Goal: Task Accomplishment & Management: Manage account settings

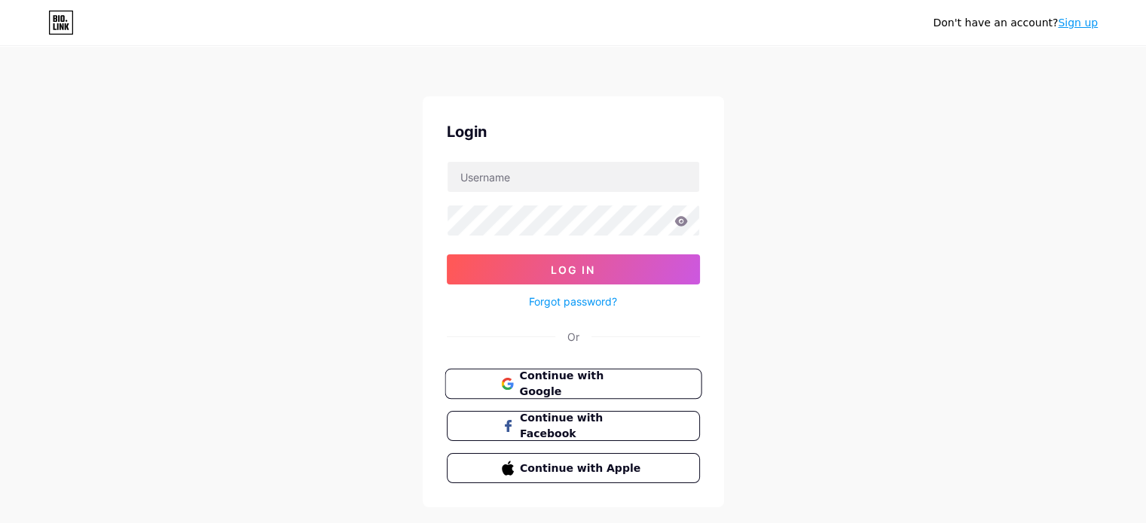
click at [557, 382] on span "Continue with Google" at bounding box center [582, 384] width 126 height 32
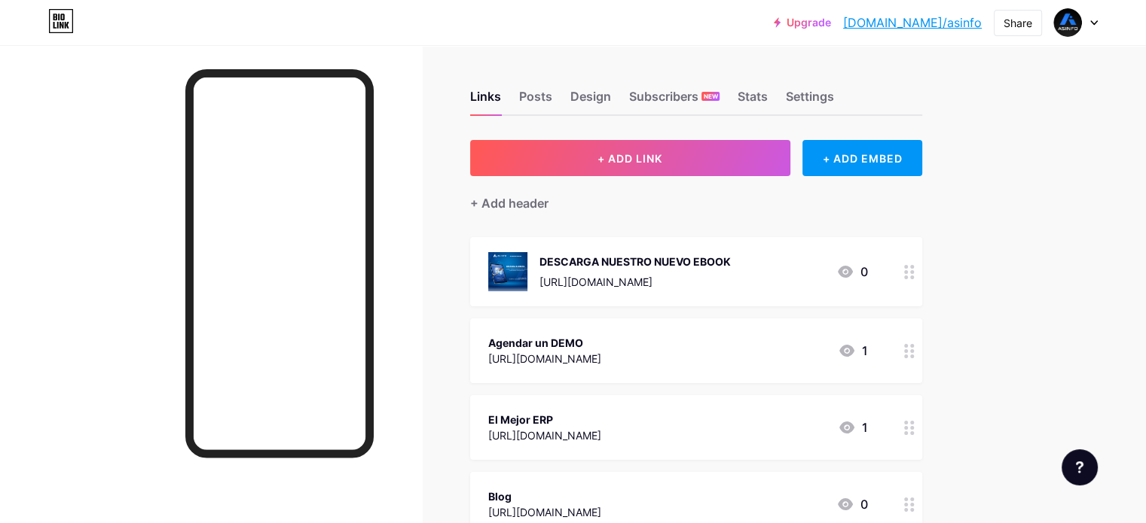
click at [689, 340] on div "Agendar un DEMO https://erp.asinfo.com.ec/ 1" at bounding box center [678, 351] width 380 height 35
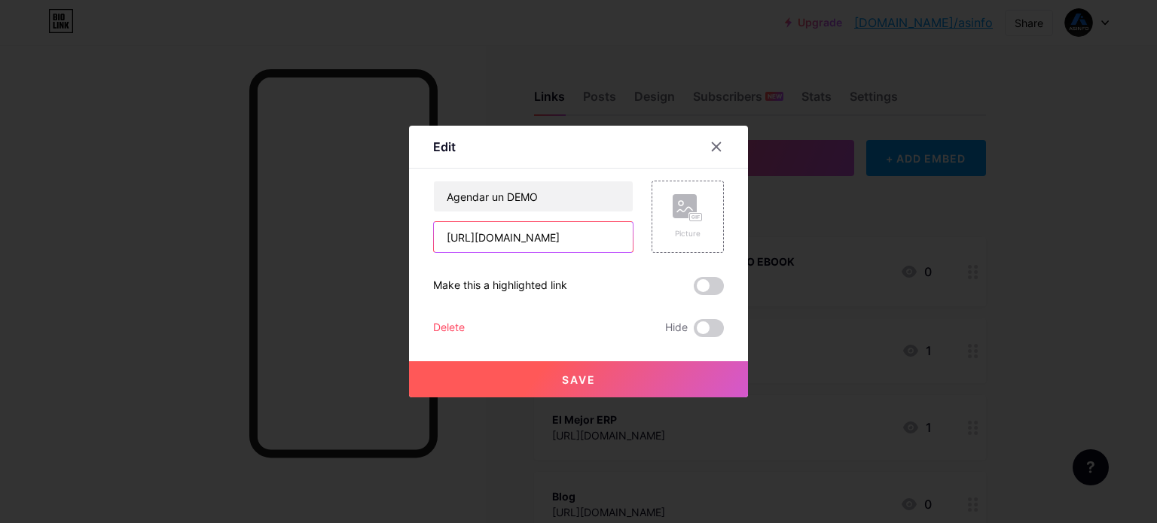
click at [521, 234] on input "https://erp.asinfo.com.ec/" at bounding box center [533, 237] width 199 height 30
click at [520, 234] on input "https://erp.asinfo.com.ec/" at bounding box center [533, 237] width 199 height 30
click at [519, 233] on input "https://erp.asinfo.com.ec/" at bounding box center [533, 237] width 199 height 30
paste input "grupoasinfo.com/contacto-asinfo"
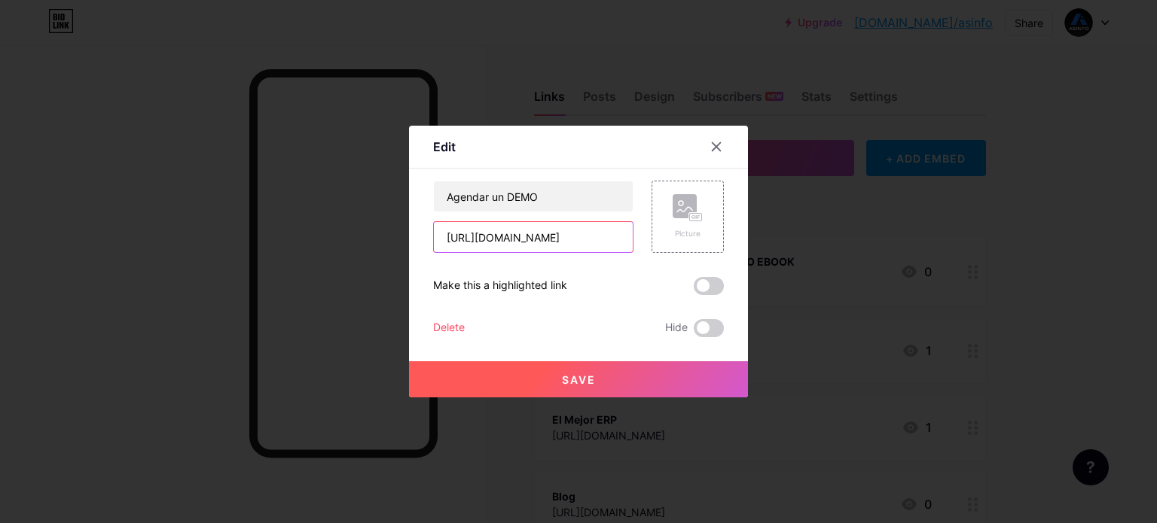
scroll to position [0, 28]
type input "https://grupoasinfo.com/contacto-asinfo"
click at [695, 214] on rect at bounding box center [696, 218] width 12 height 8
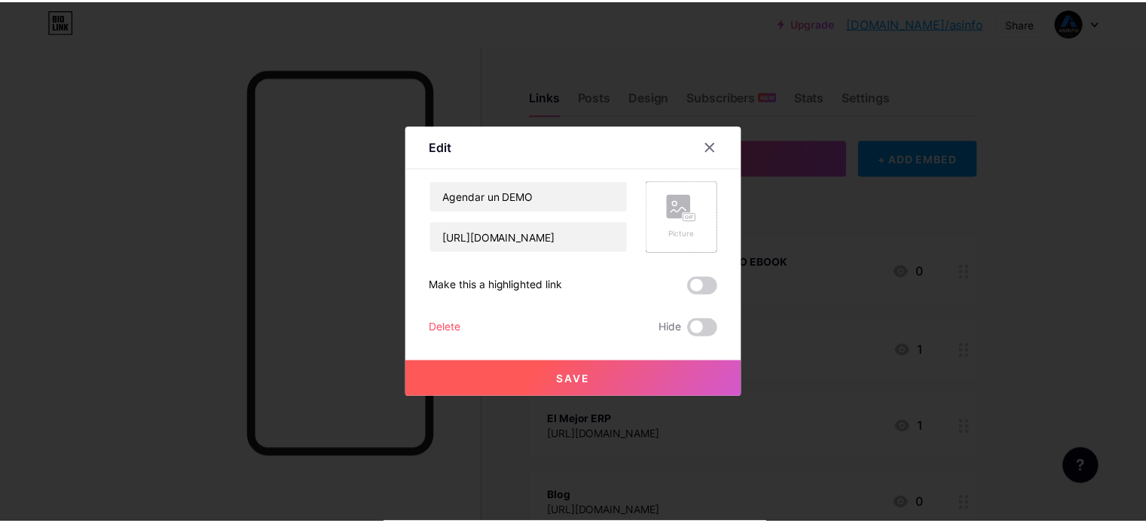
scroll to position [0, 0]
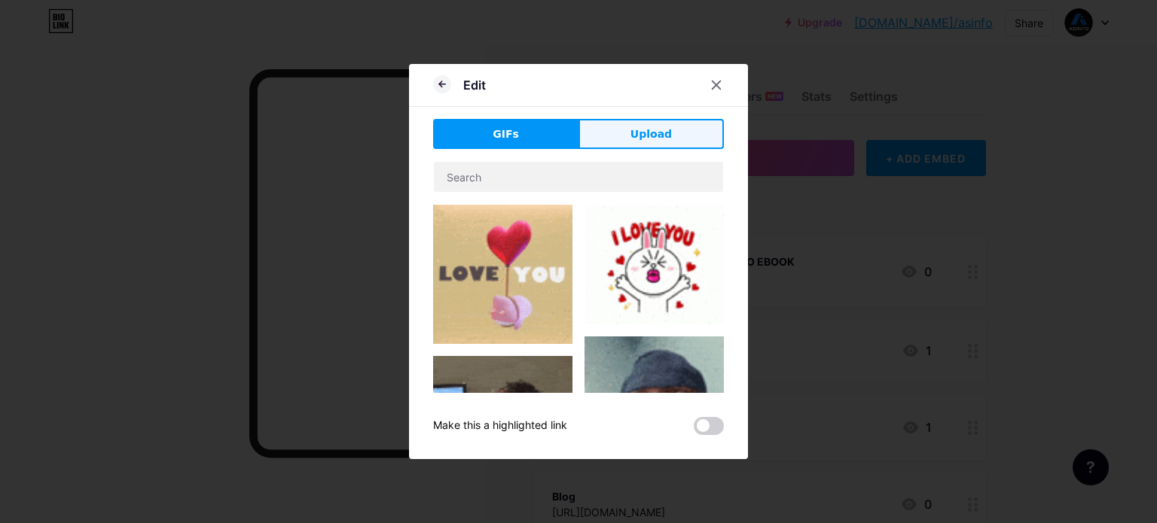
click at [636, 125] on button "Upload" at bounding box center [650, 134] width 145 height 30
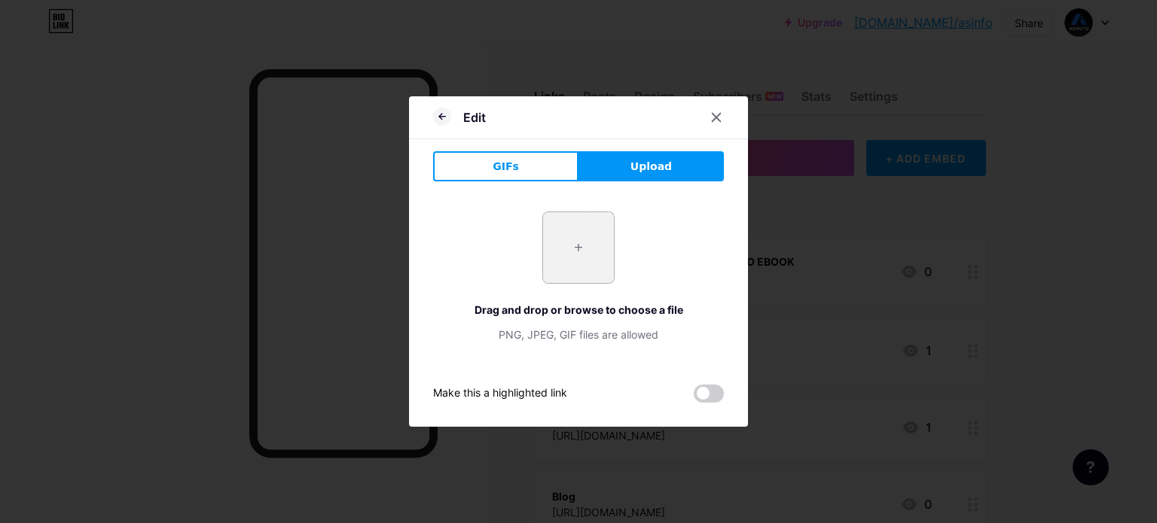
click at [572, 252] on input "file" at bounding box center [578, 247] width 71 height 71
type input "C:\fakepath\Mesa de trabajo 26.png"
click at [630, 341] on div "PNG, JPEG, GIF files are allowed" at bounding box center [578, 335] width 291 height 16
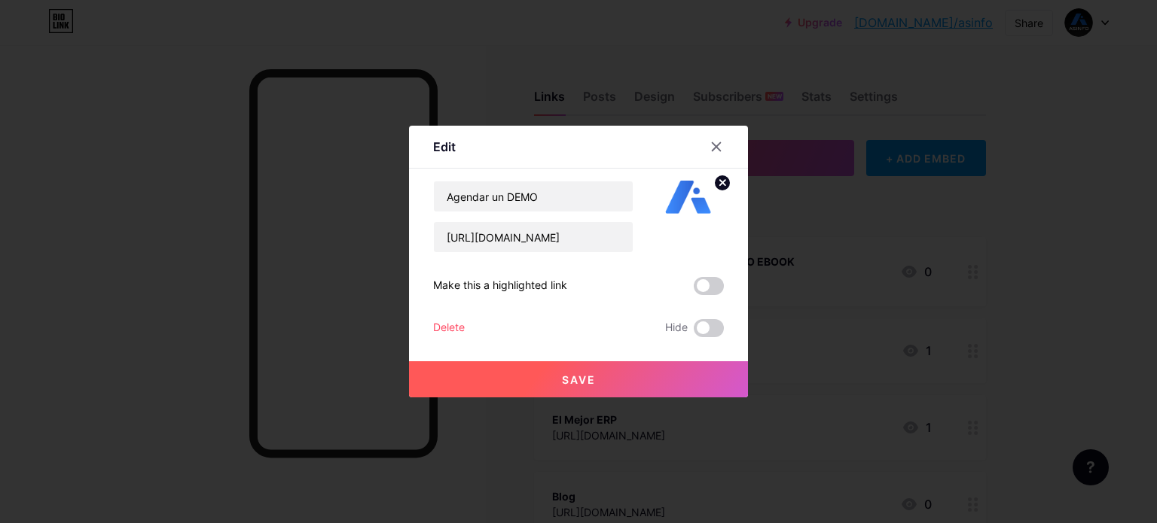
click at [706, 285] on span at bounding box center [709, 286] width 30 height 18
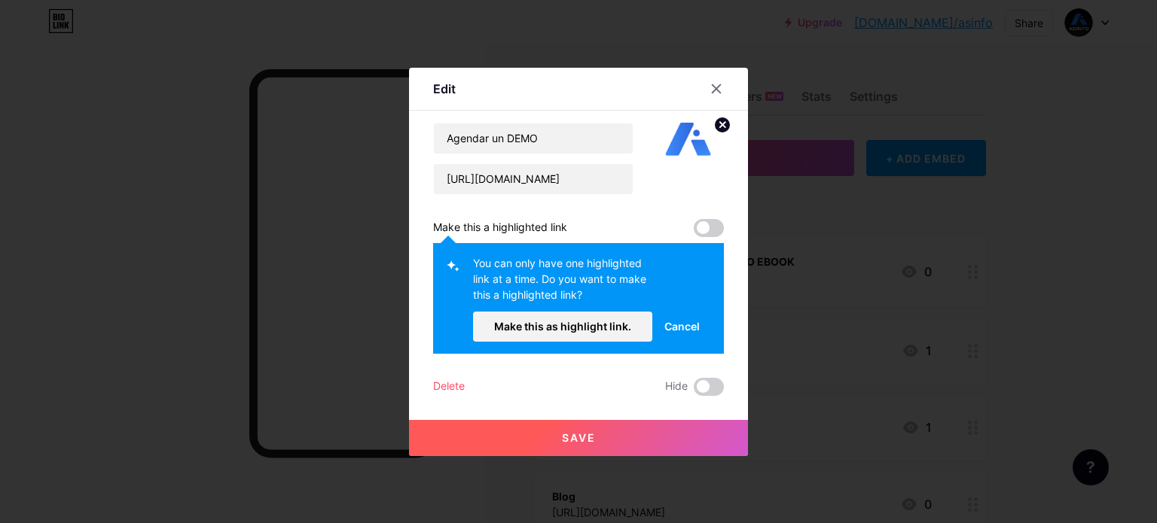
click at [532, 429] on button "Save" at bounding box center [578, 438] width 339 height 36
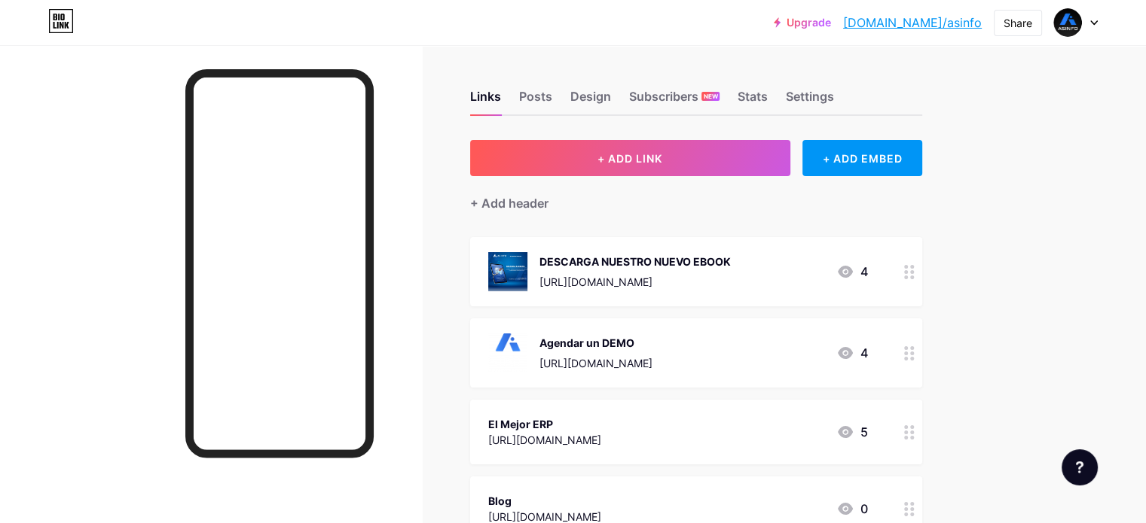
click at [622, 350] on div "Agendar un DEMO https://grupoasinfo.com/contacto-asinfo" at bounding box center [595, 353] width 113 height 39
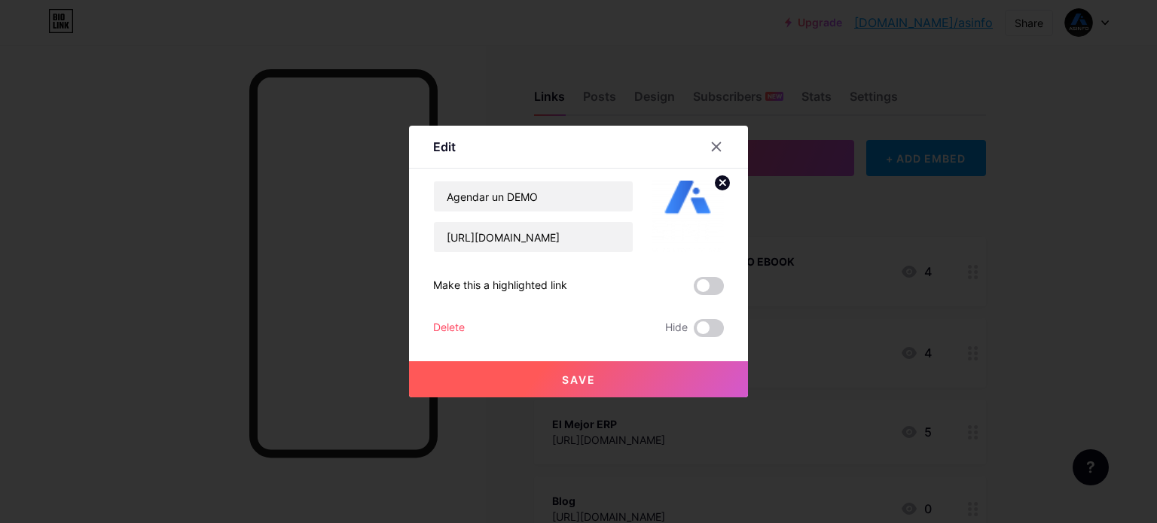
click at [718, 183] on icon at bounding box center [722, 183] width 18 height 18
click at [687, 223] on div "Picture" at bounding box center [688, 216] width 30 height 45
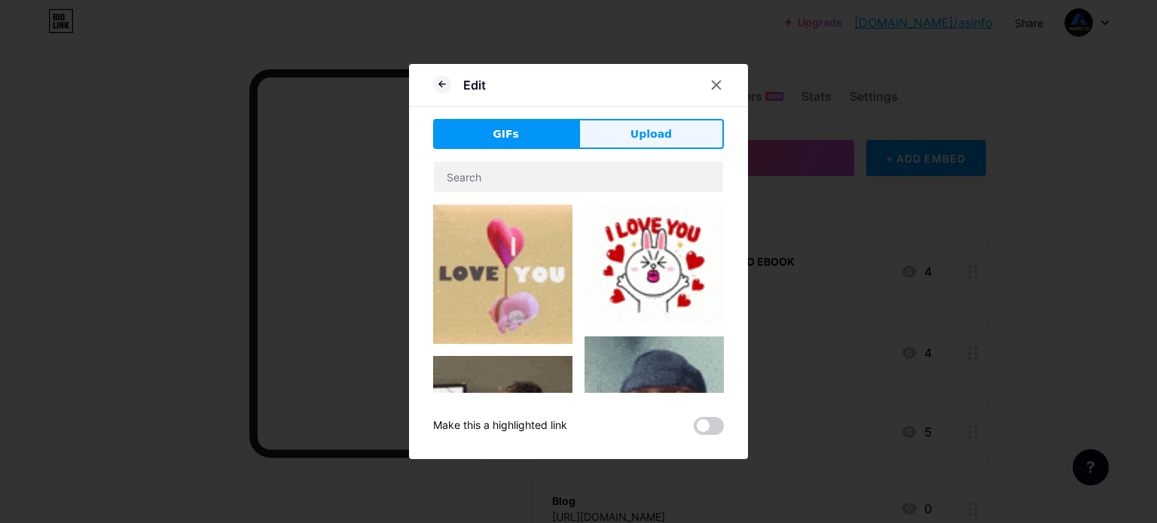
click at [646, 135] on span "Upload" at bounding box center [650, 135] width 41 height 16
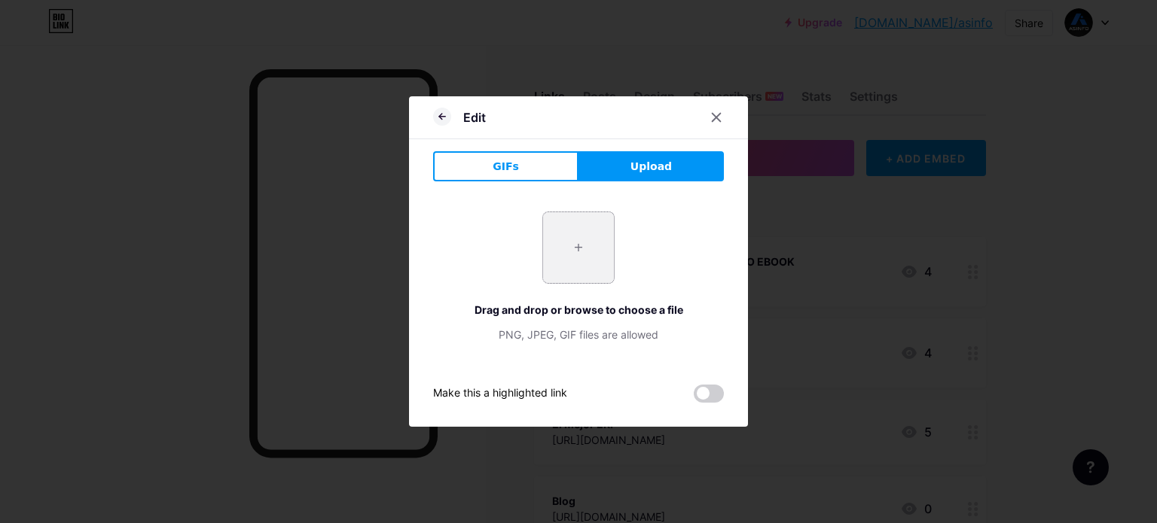
click at [590, 251] on input "file" at bounding box center [578, 247] width 71 height 71
type input "C:\fakepath\Mesa de trabajo 1_1.png"
click at [657, 337] on div "PNG, JPEG, GIF files are allowed" at bounding box center [578, 335] width 291 height 16
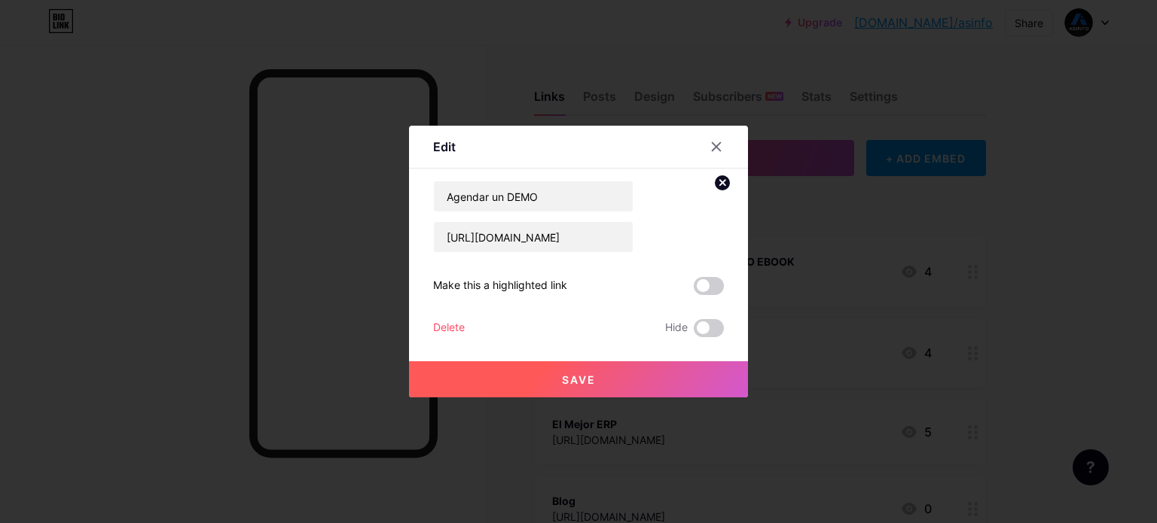
click at [592, 383] on button "Save" at bounding box center [578, 380] width 339 height 36
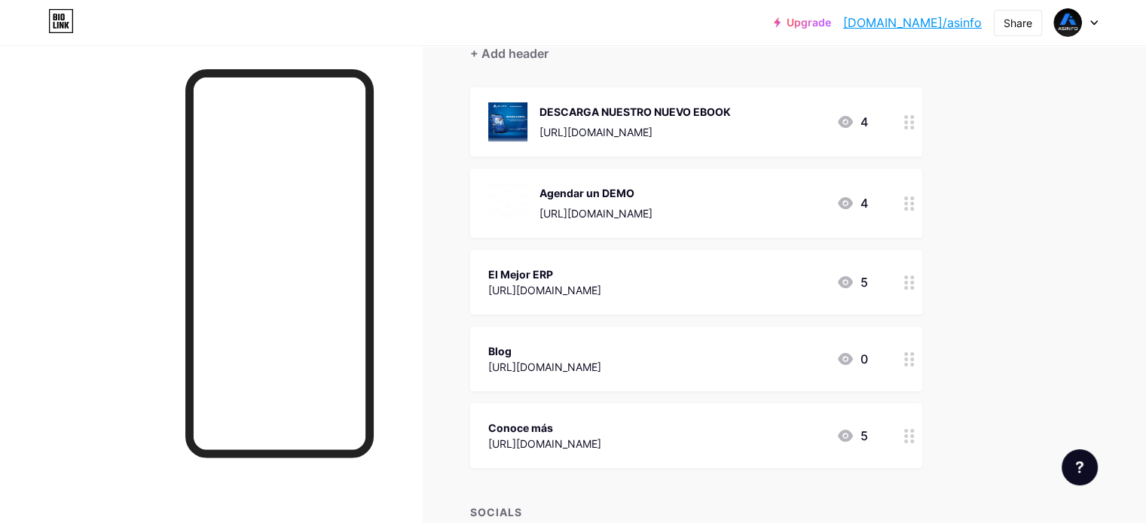
scroll to position [151, 0]
click at [601, 288] on div "https://www.asinfo.com.ec/as2-erp/" at bounding box center [544, 290] width 113 height 16
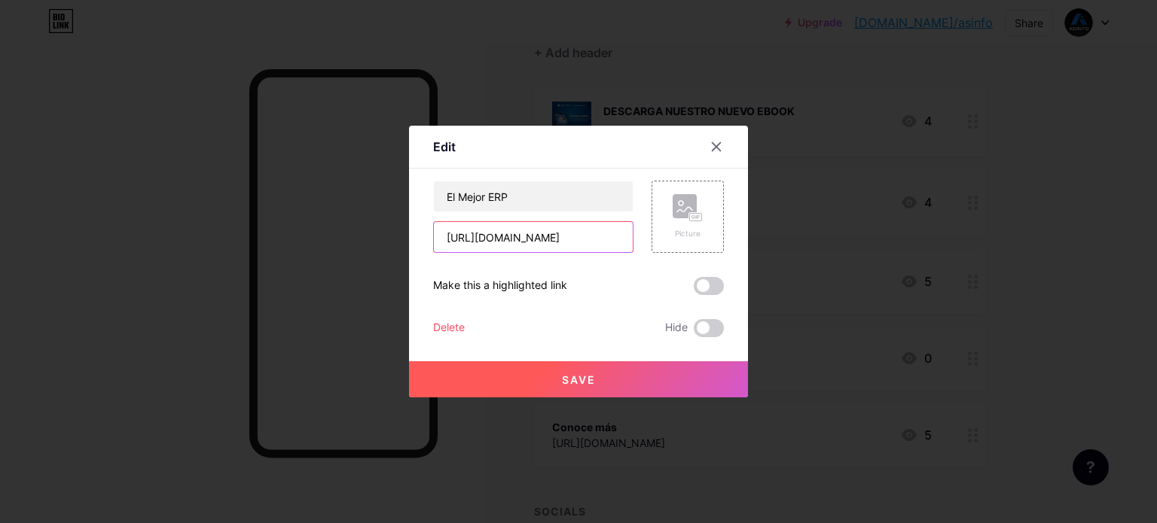
click at [561, 233] on input "https://www.asinfo.com.ec/as2-erp/" at bounding box center [533, 237] width 199 height 30
paste input "grupoasinfo.com"
type input "https://grupoasinfo.com/"
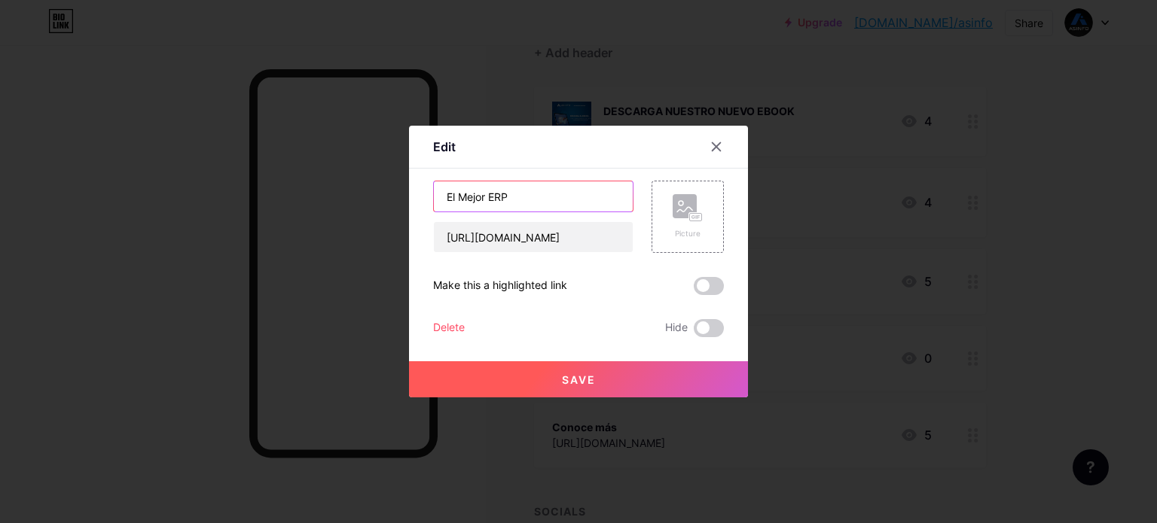
drag, startPoint x: 485, startPoint y: 194, endPoint x: 430, endPoint y: 195, distance: 55.0
click at [434, 195] on input "El Mejor ERP" at bounding box center [533, 197] width 199 height 30
click at [559, 199] on input "Software ERP" at bounding box center [533, 197] width 199 height 30
type input "Software ERP"
click at [552, 380] on button "Save" at bounding box center [578, 380] width 339 height 36
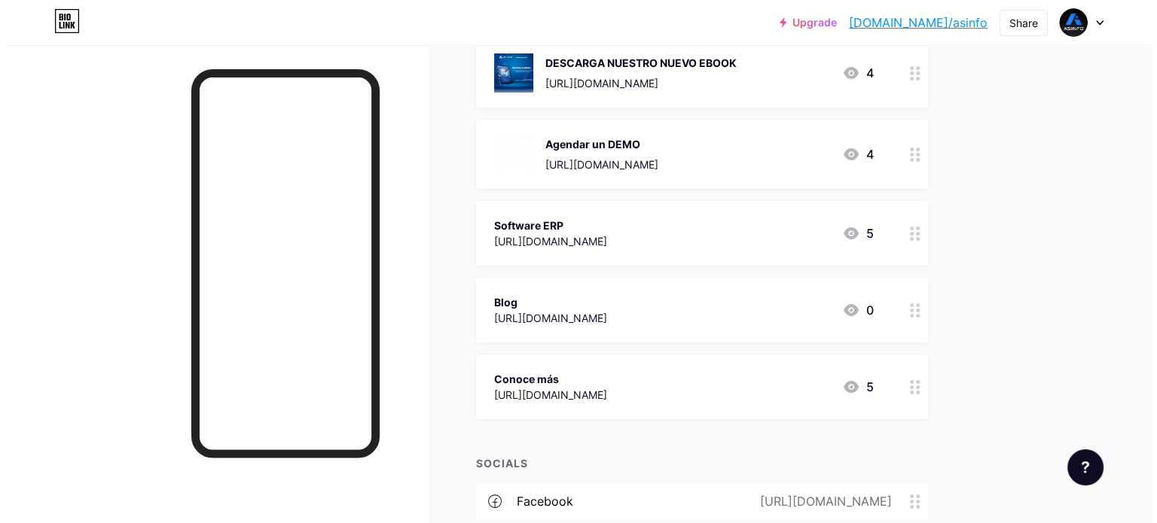
scroll to position [226, 0]
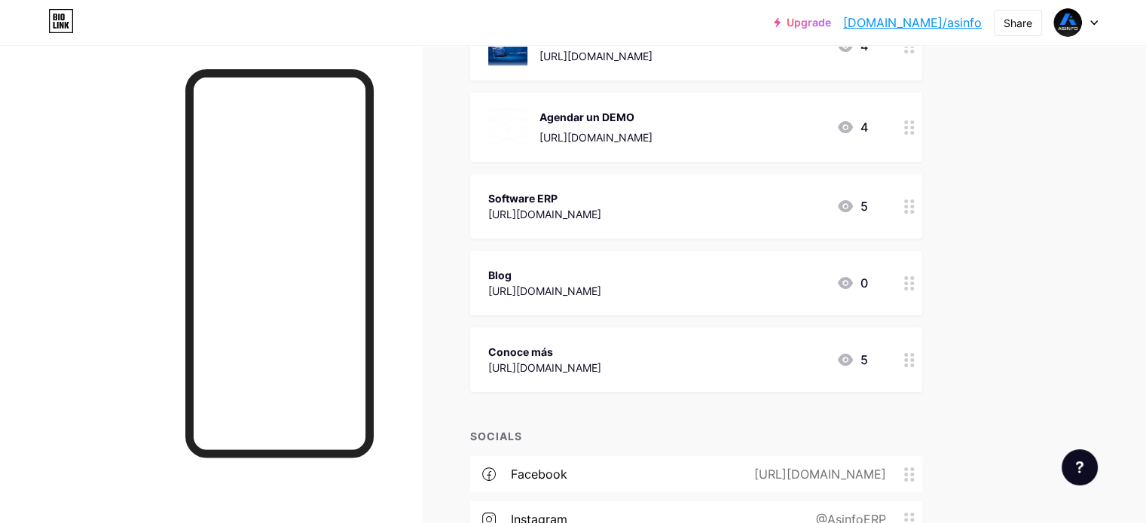
click at [601, 270] on div "Blog" at bounding box center [544, 275] width 113 height 16
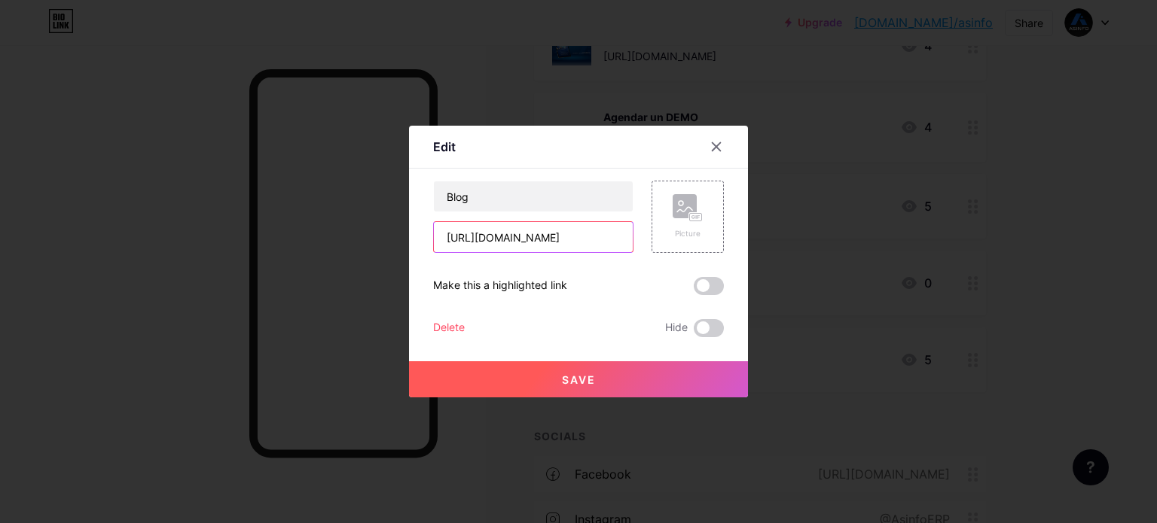
click at [519, 226] on input "https://www.asinfo.com.ec/blog/" at bounding box center [533, 237] width 199 height 30
click at [518, 226] on input "https://www.asinfo.com.ec/blog/" at bounding box center [533, 237] width 199 height 30
click at [517, 226] on input "https://www.asinfo.com.ec/blog/" at bounding box center [533, 237] width 199 height 30
click at [517, 225] on input "https://www.asinfo.com.ec/blog/" at bounding box center [533, 237] width 199 height 30
click at [517, 221] on div "https://www.asinfo.com.ec/blog/" at bounding box center [533, 237] width 200 height 32
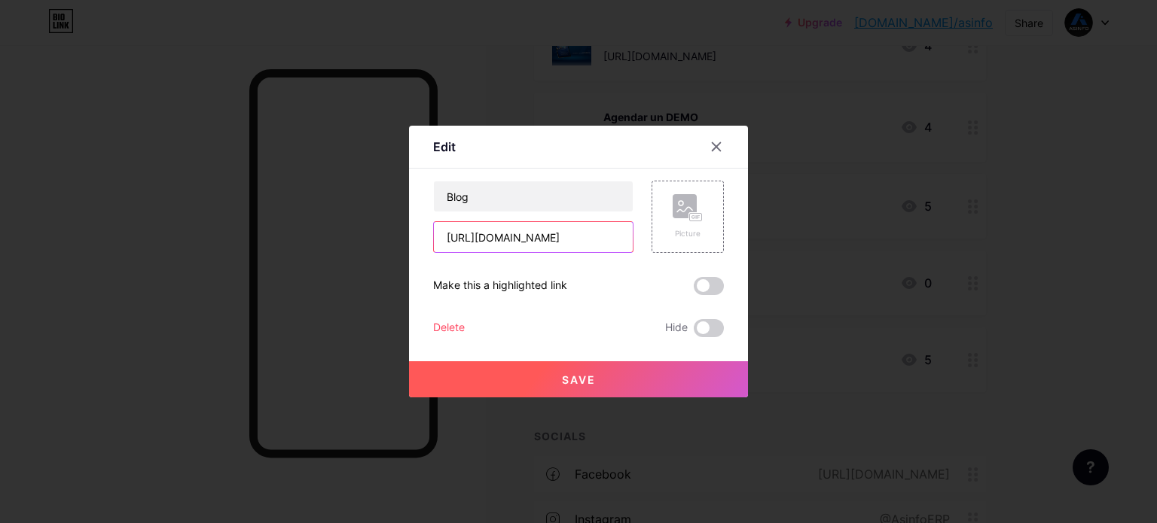
click at [503, 231] on input "https://www.asinfo.com.ec/blog/" at bounding box center [533, 237] width 199 height 30
paste input "grupoasinfo.com/blog-latinoamerica"
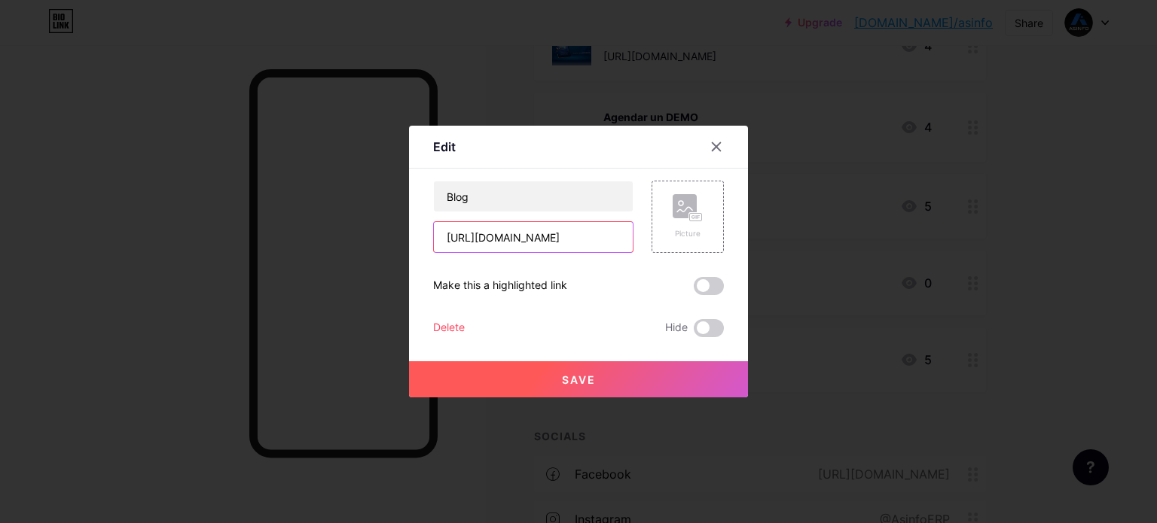
type input "https://grupoasinfo.com/blog-latinoamerica"
click at [562, 377] on span "Save" at bounding box center [579, 380] width 34 height 13
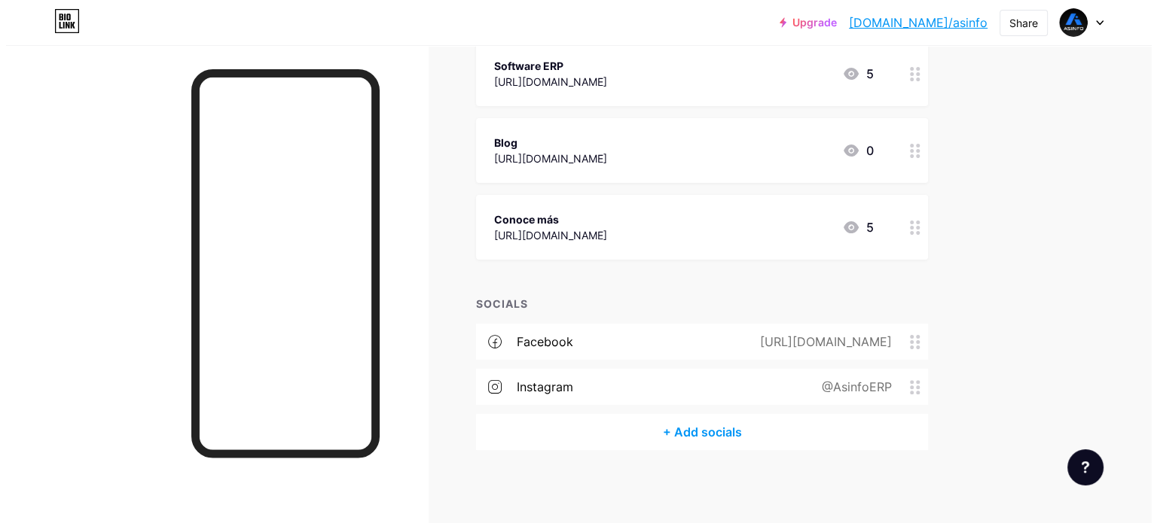
scroll to position [359, 0]
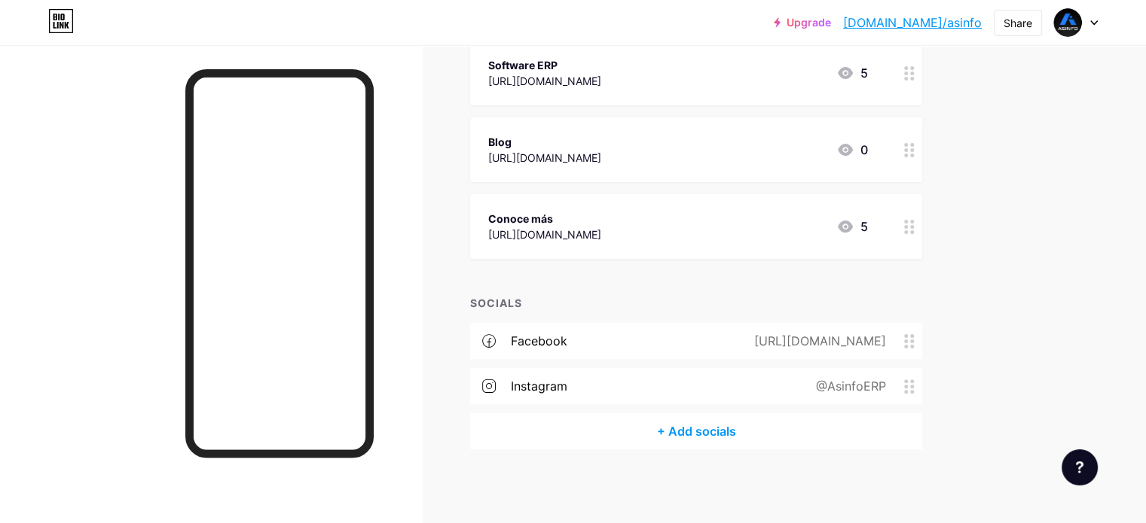
click at [822, 219] on div "Conoce más https://www.asinfo.com.ec/ 5" at bounding box center [678, 226] width 380 height 35
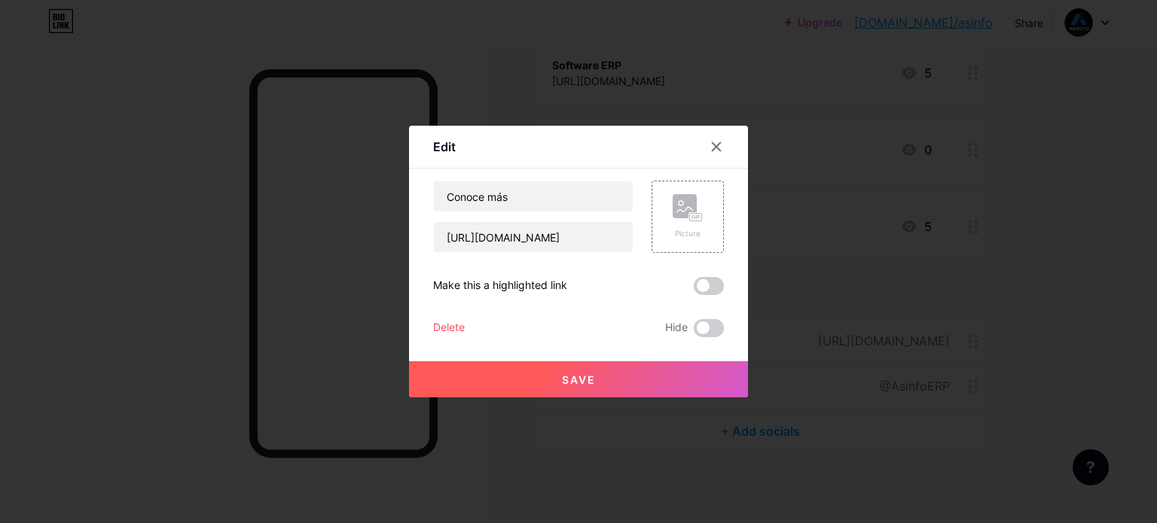
click at [508, 270] on div "Conoce más https://www.asinfo.com.ec/ Picture Make this a highlighted link Dele…" at bounding box center [578, 259] width 291 height 157
click at [506, 230] on input "https://www.asinfo.com.ec/" at bounding box center [533, 237] width 199 height 30
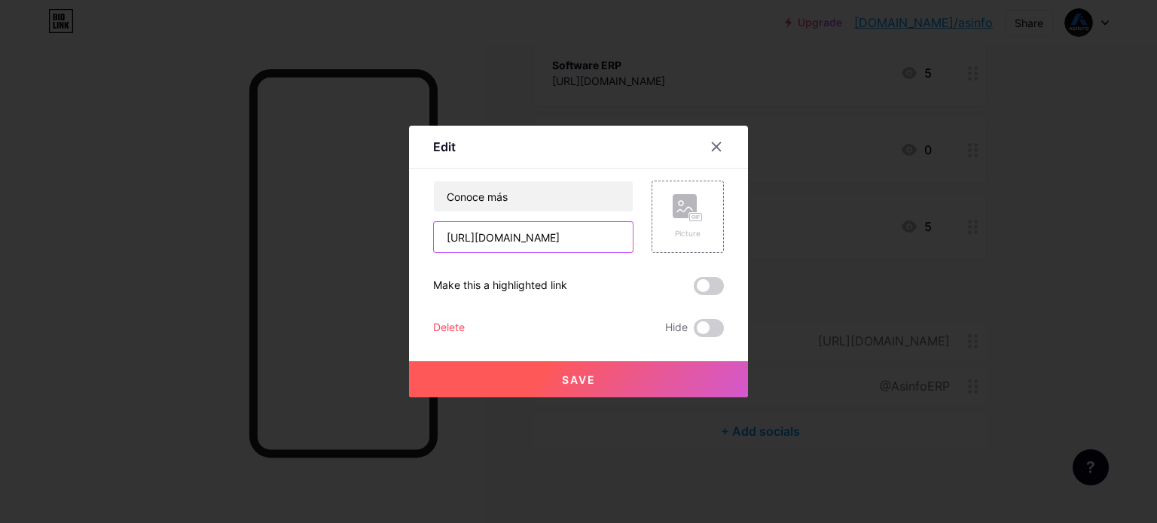
paste input "grupoasinfo.com/soluciones-latinoamerica"
type input "https://grupoasinfo.com/soluciones-latinoamerica"
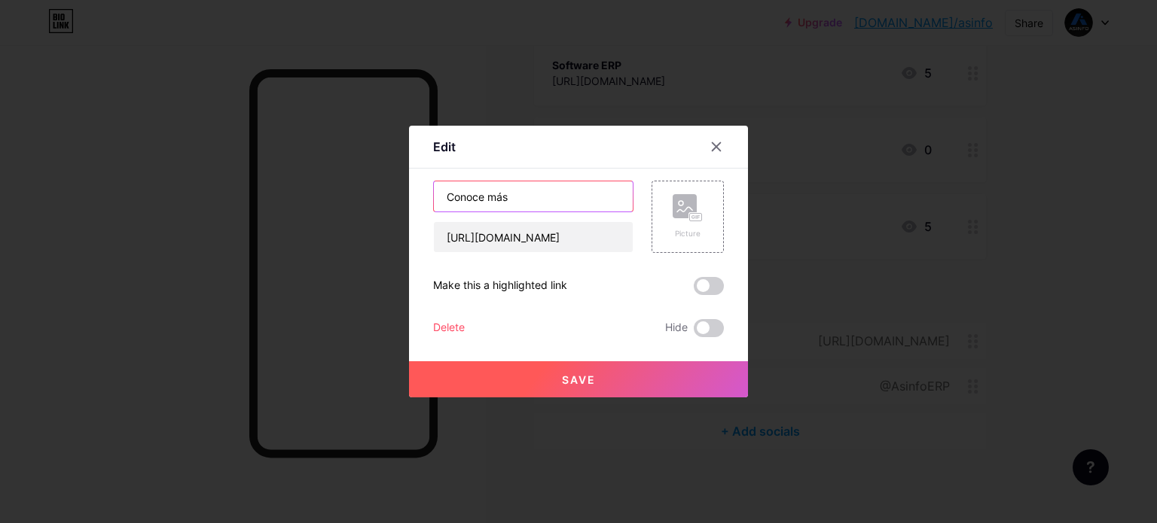
click at [500, 186] on input "Conoce más" at bounding box center [533, 197] width 199 height 30
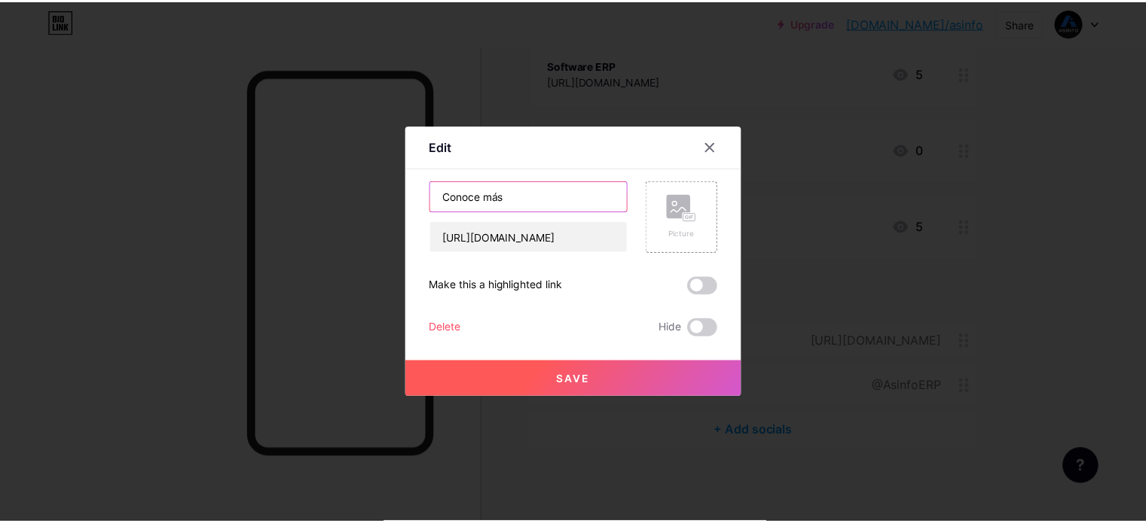
scroll to position [0, 0]
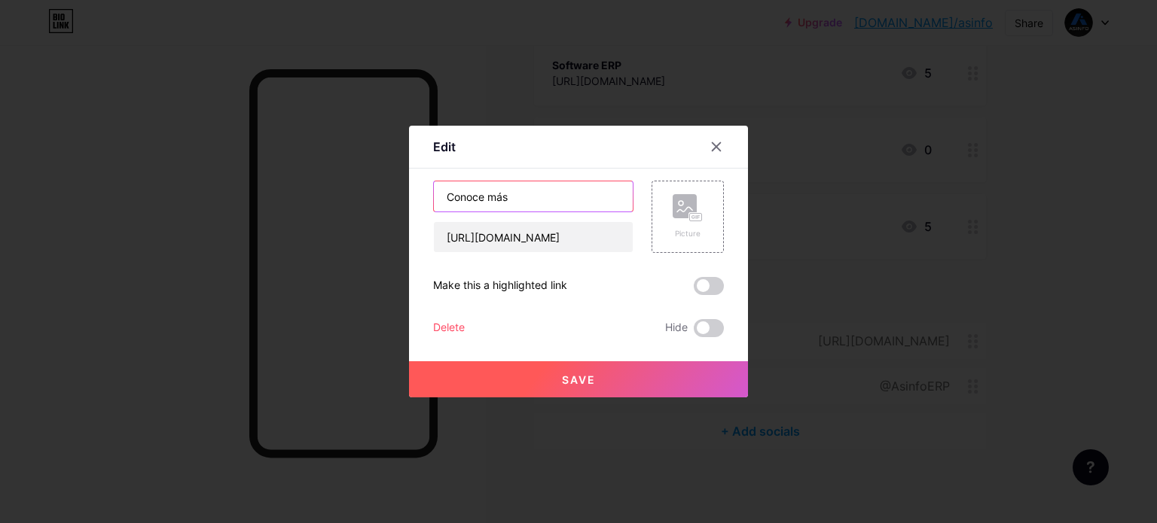
click at [500, 186] on input "Conoce más" at bounding box center [533, 197] width 199 height 30
type input "Nuestras Solucines"
click at [517, 368] on button "Save" at bounding box center [578, 380] width 339 height 36
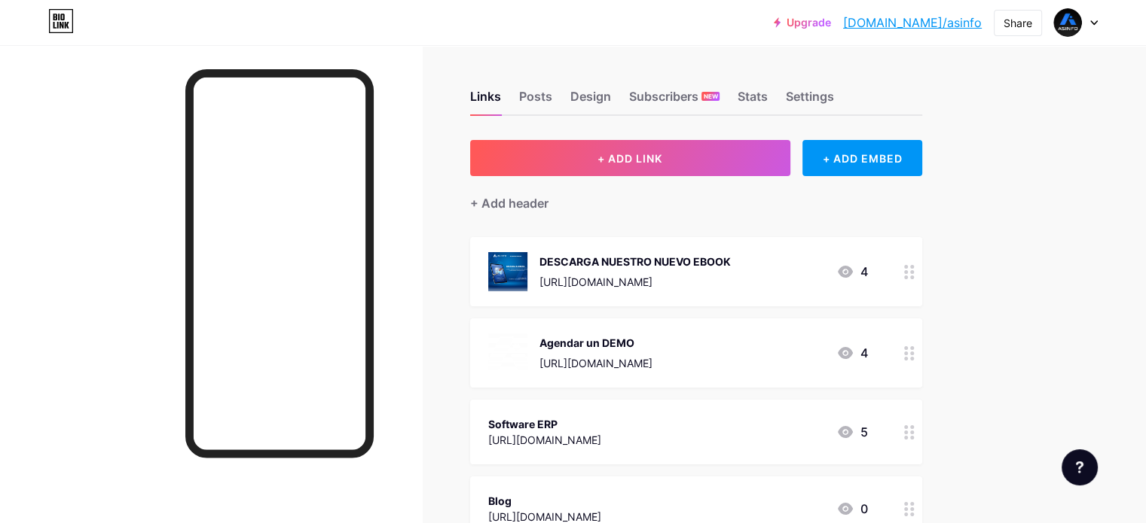
click at [731, 252] on div "DESCARGA NUESTRO NUEVO EBOOK https://mailchi.mp/grupoasinfo/ebook-junio" at bounding box center [634, 271] width 191 height 39
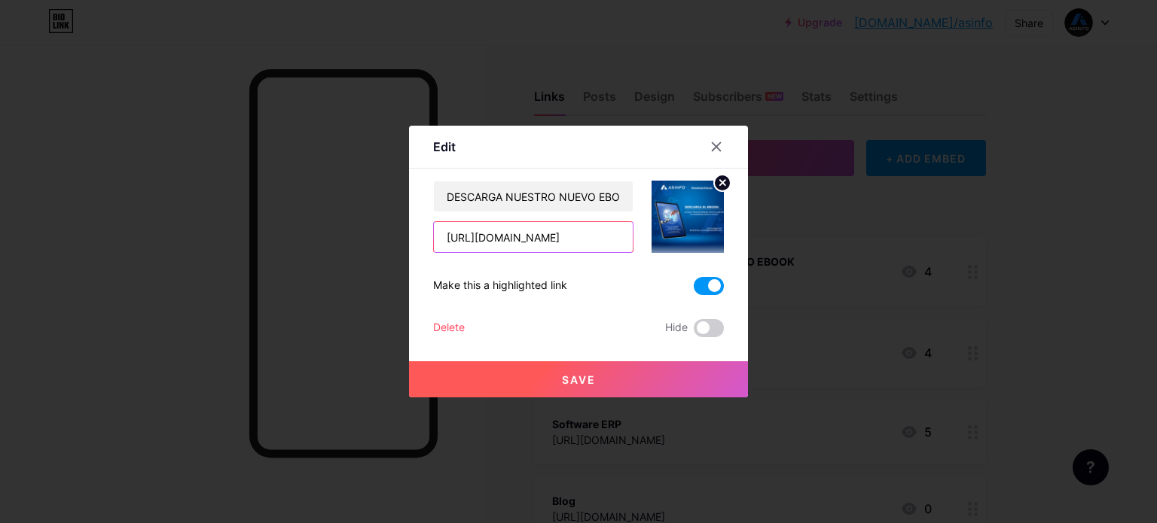
scroll to position [0, 41]
drag, startPoint x: 474, startPoint y: 237, endPoint x: 847, endPoint y: 246, distance: 372.1
click at [847, 246] on div "Edit Content YouTube Play YouTube video without leaving your page. ADD Vimeo Pl…" at bounding box center [578, 261] width 1157 height 523
click at [572, 237] on input "https://mailchi.mp/grupoasinfo/ebook-junio" at bounding box center [533, 237] width 199 height 30
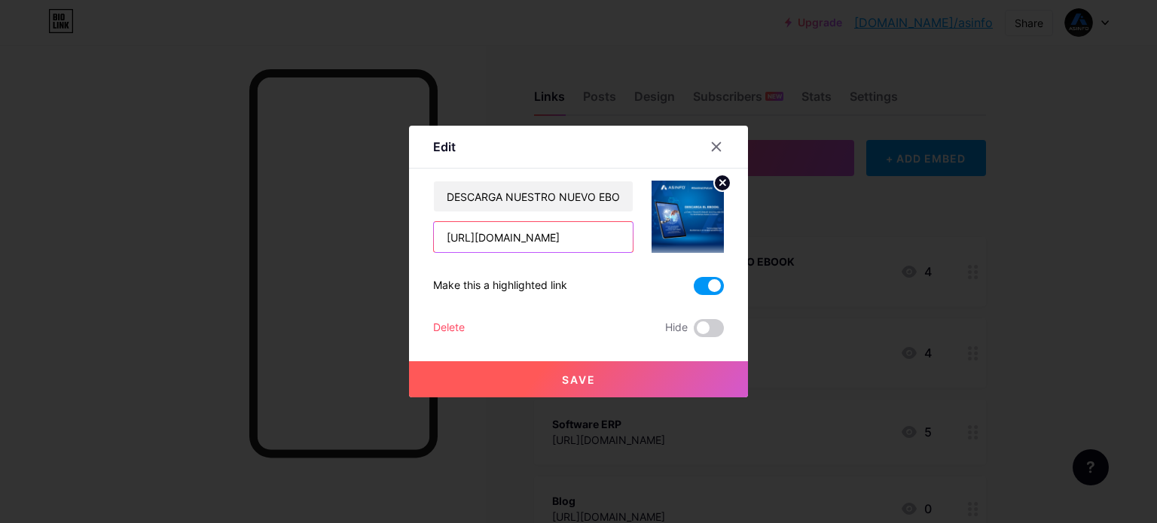
click at [572, 238] on input "https://mailchi.mp/grupoasinfo/ebook-junio" at bounding box center [533, 237] width 199 height 30
paste input "grupoasinfo.com/ebooks/ebook-desafios-tecnologicos-2025"
type input "https://mailchi.mp/grupoasinfo/ebook-junio"
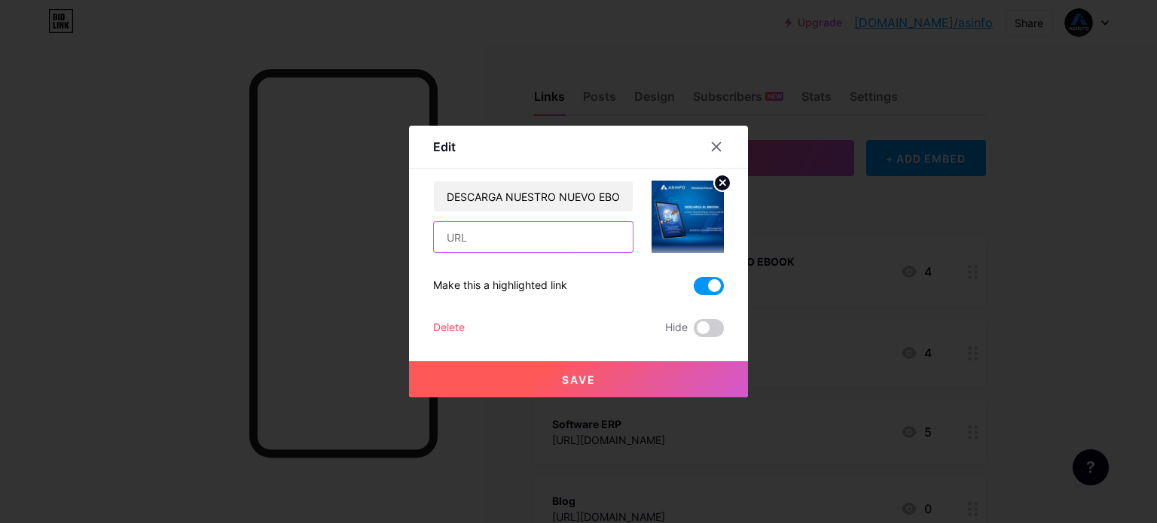
paste input "https://grupoasinfo.com/ebooks/ebook-desafios-tecnologicos-2025"
type input "https://grupoasinfo.com/ebooks/ebook-desafios-tecnologicos-2025"
click at [551, 389] on button "Save" at bounding box center [578, 380] width 339 height 36
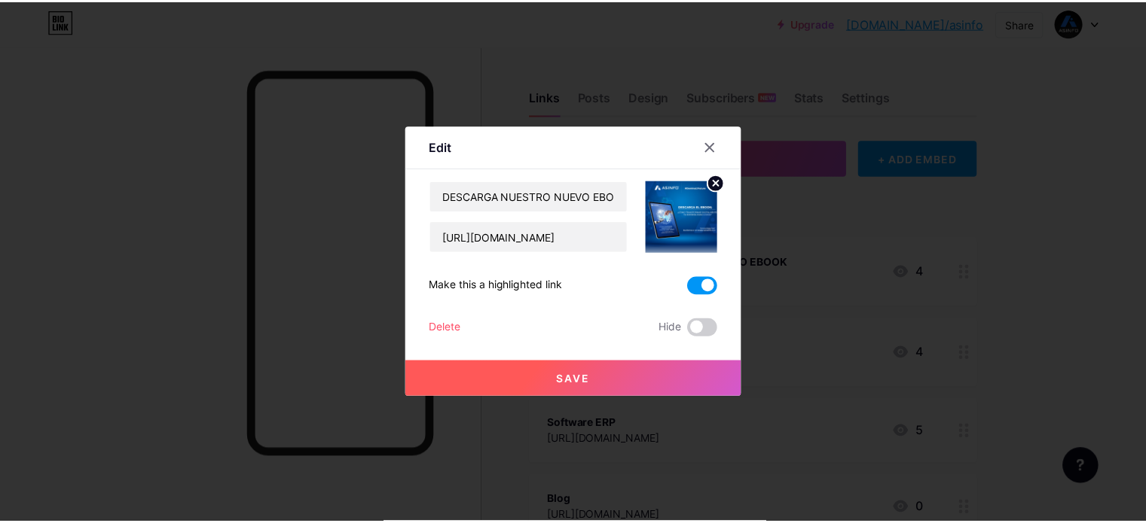
scroll to position [0, 0]
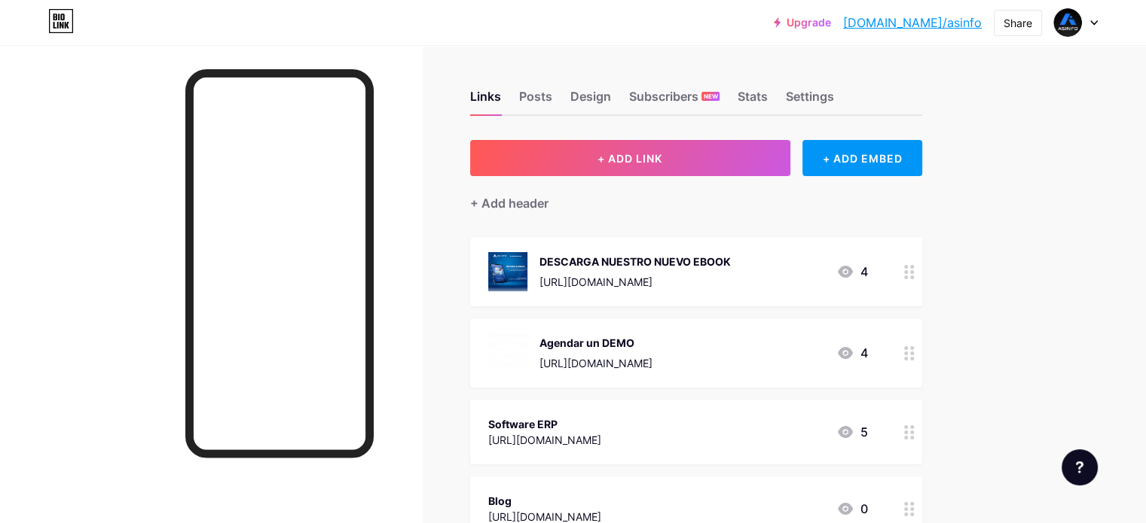
click at [601, 423] on div "Software ERP" at bounding box center [544, 424] width 113 height 16
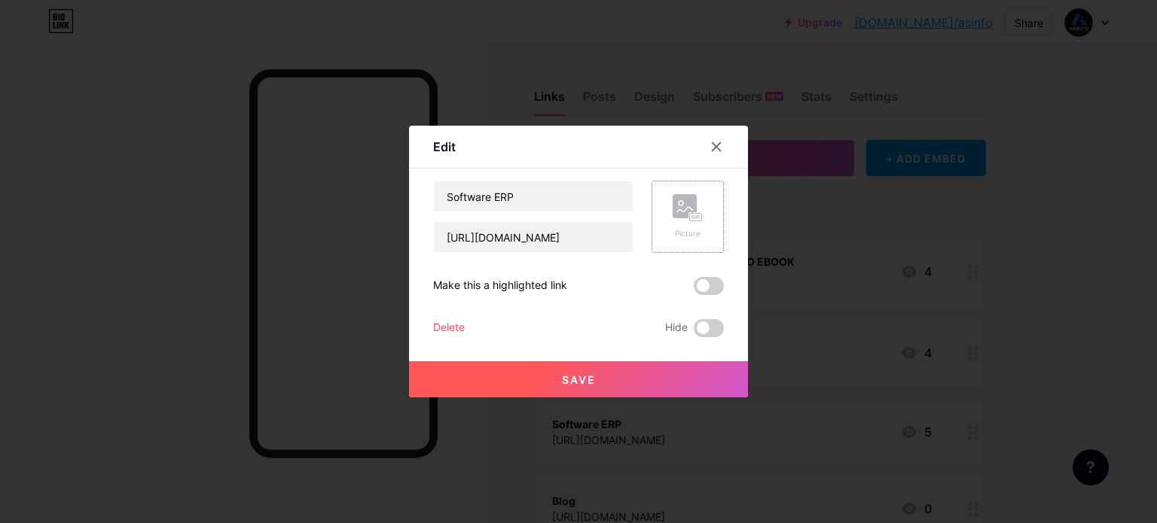
click at [696, 218] on icon at bounding box center [696, 217] width 1 height 4
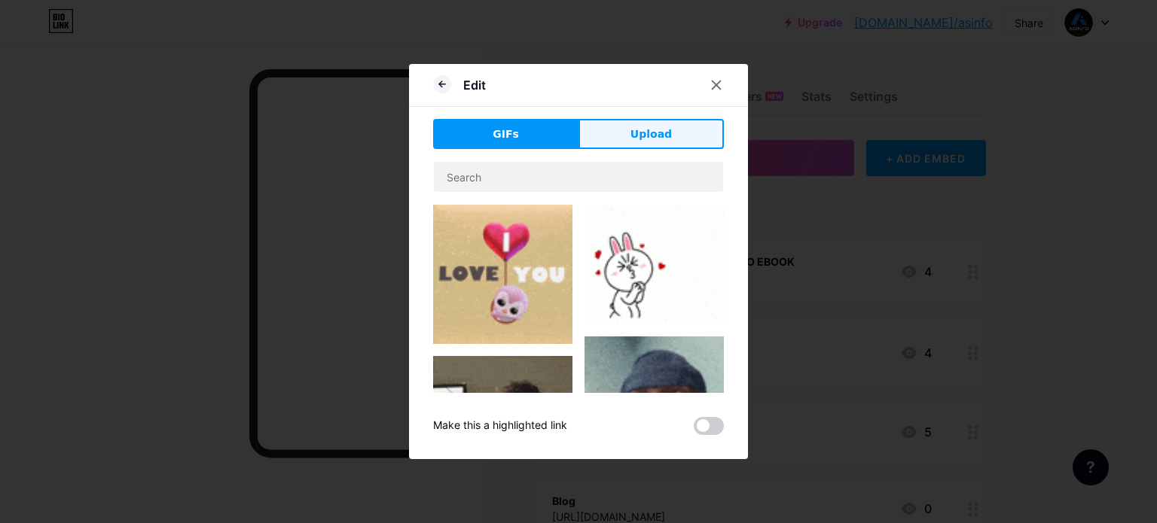
click at [633, 135] on span "Upload" at bounding box center [650, 135] width 41 height 16
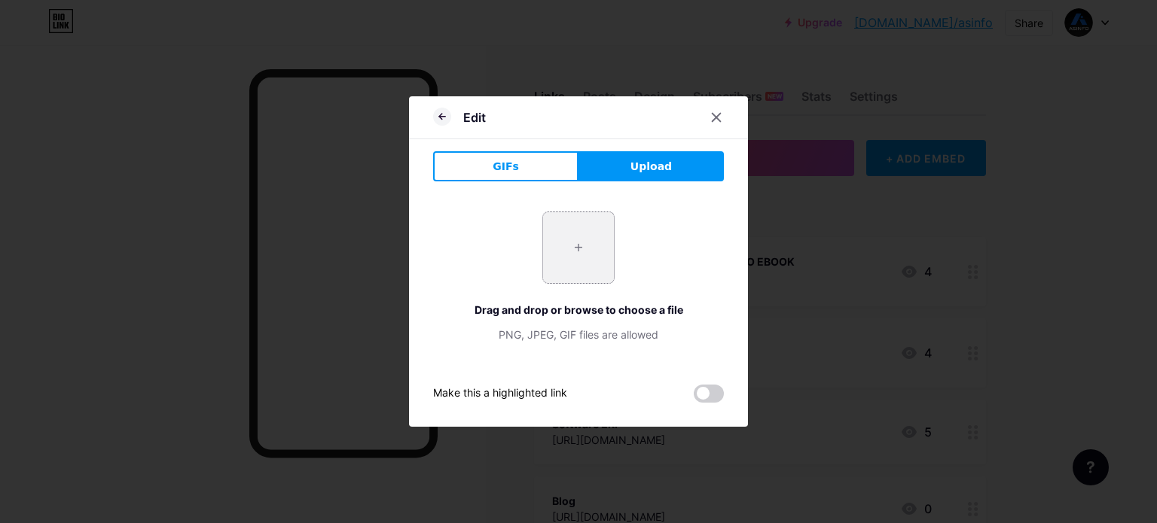
click at [589, 232] on input "file" at bounding box center [578, 247] width 71 height 71
type input "C:\fakepath\Mesa de trabajo 1_1.png"
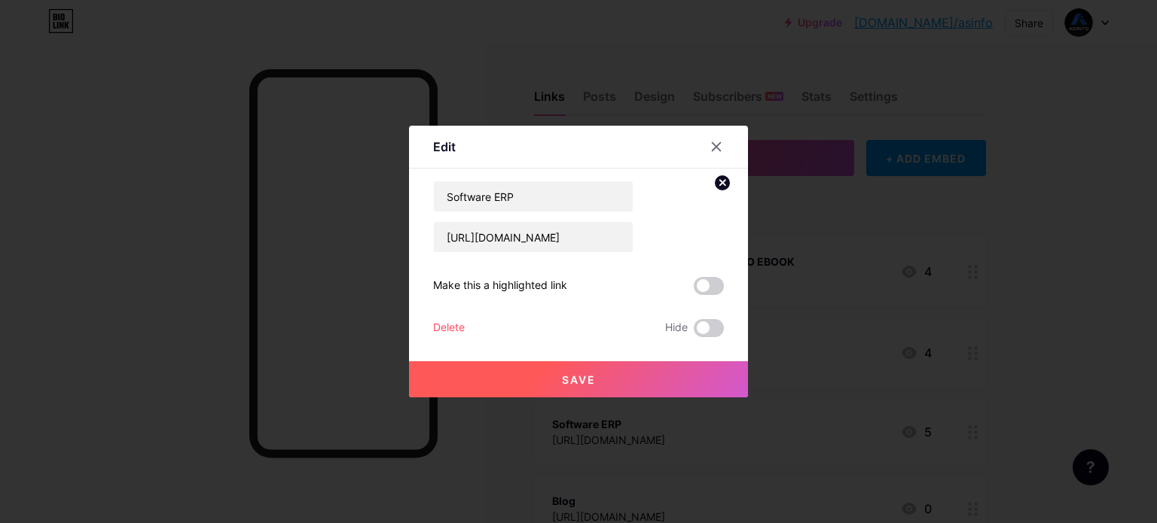
click at [545, 379] on button "Save" at bounding box center [578, 380] width 339 height 36
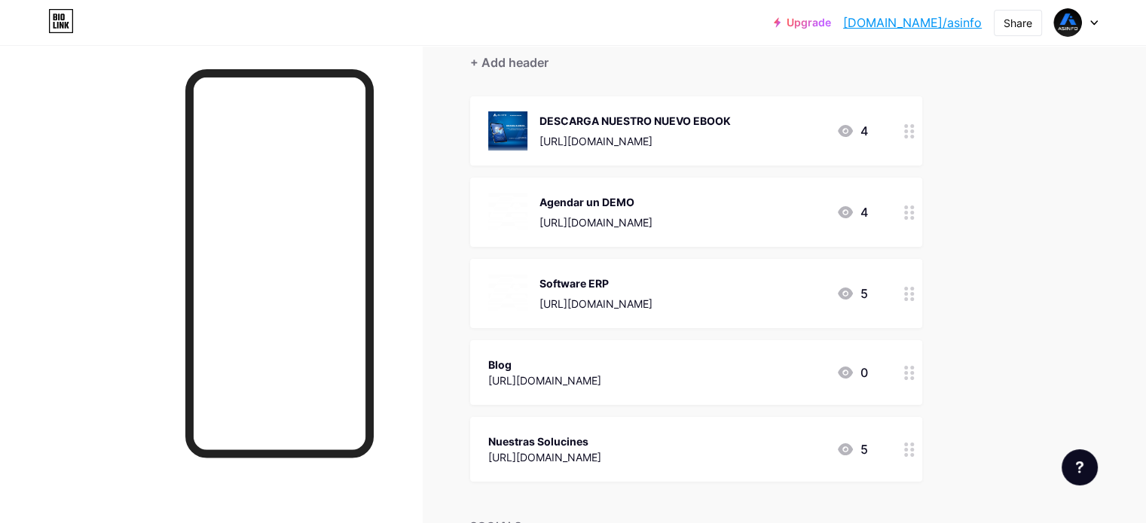
scroll to position [151, 0]
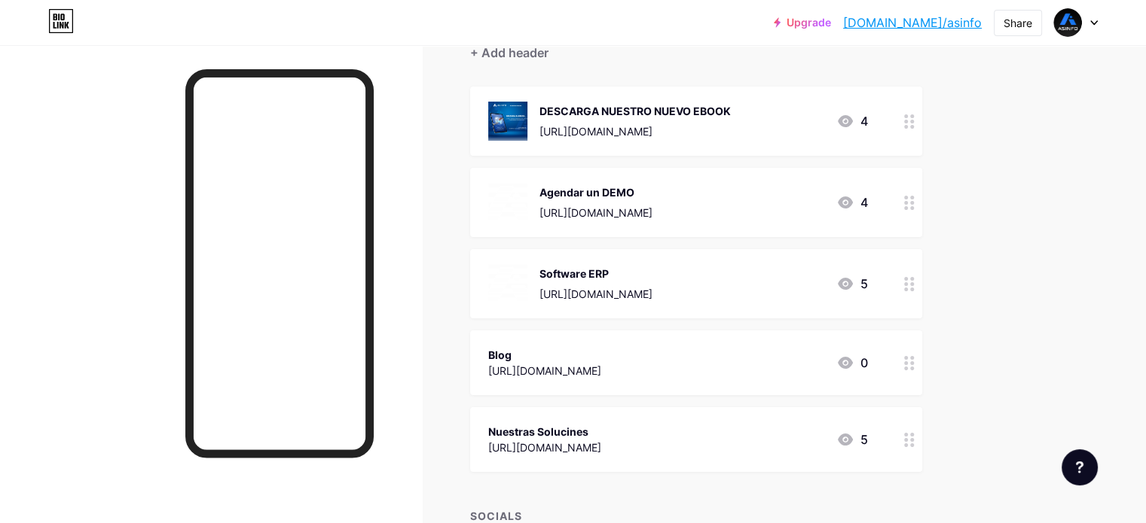
click at [601, 366] on div "https://grupoasinfo.com/blog-latinoamerica" at bounding box center [544, 371] width 113 height 16
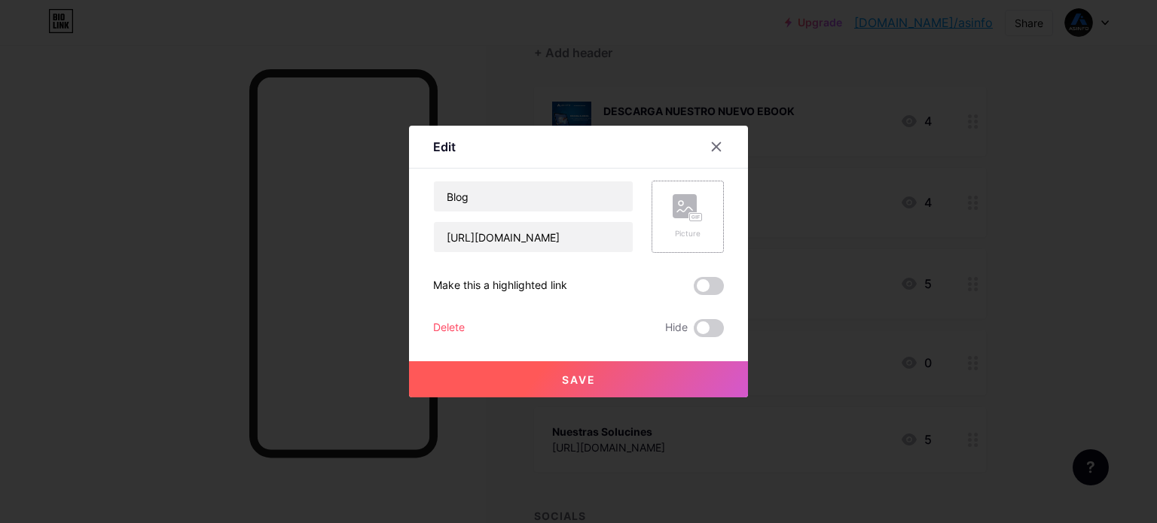
click at [694, 208] on icon at bounding box center [688, 208] width 30 height 28
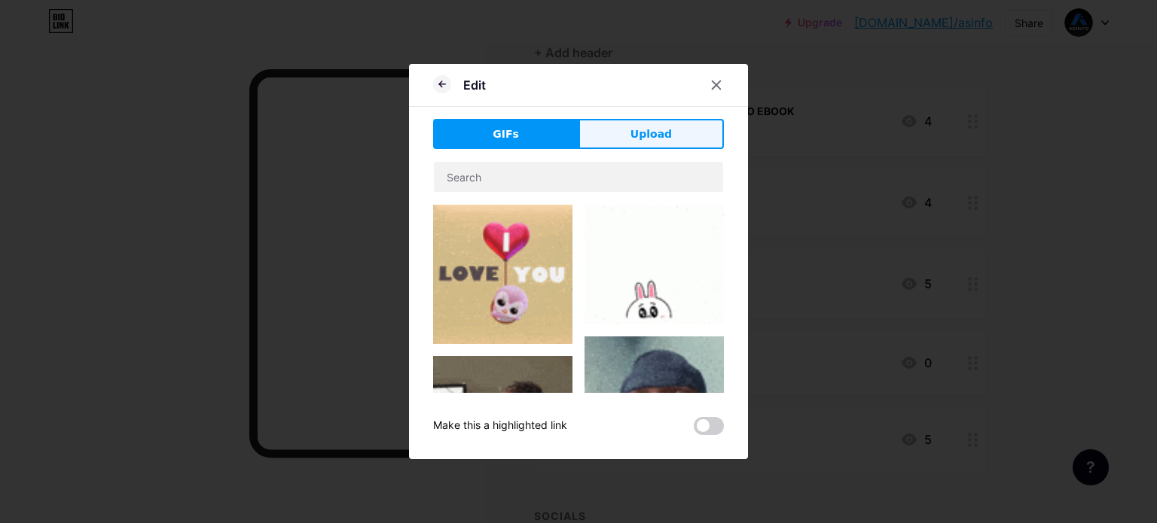
click at [666, 127] on button "Upload" at bounding box center [650, 134] width 145 height 30
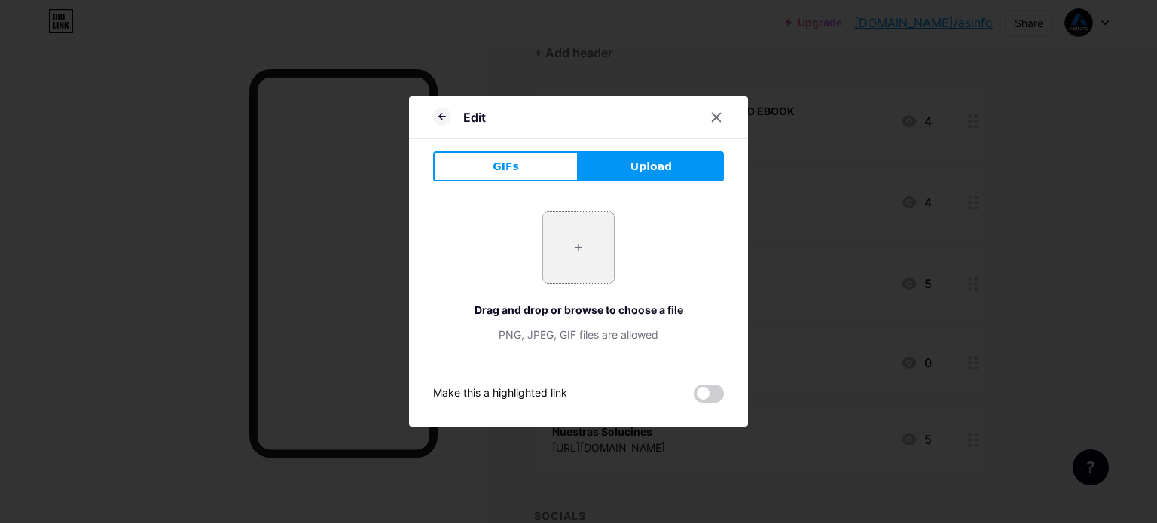
click at [574, 238] on input "file" at bounding box center [578, 247] width 71 height 71
type input "C:\fakepath\Mesa de trabajo 1_1.png"
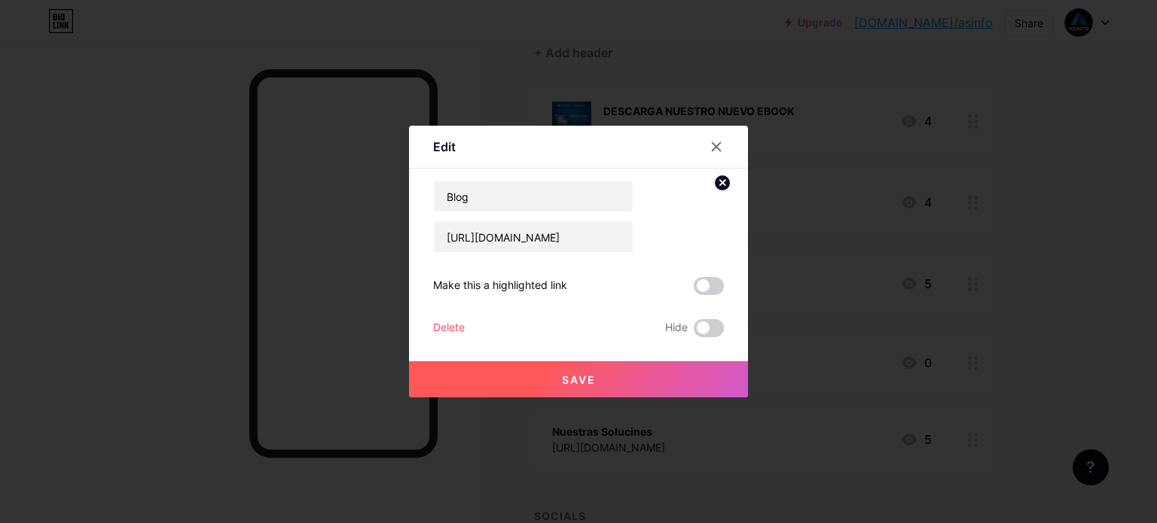
click at [618, 380] on button "Save" at bounding box center [578, 380] width 339 height 36
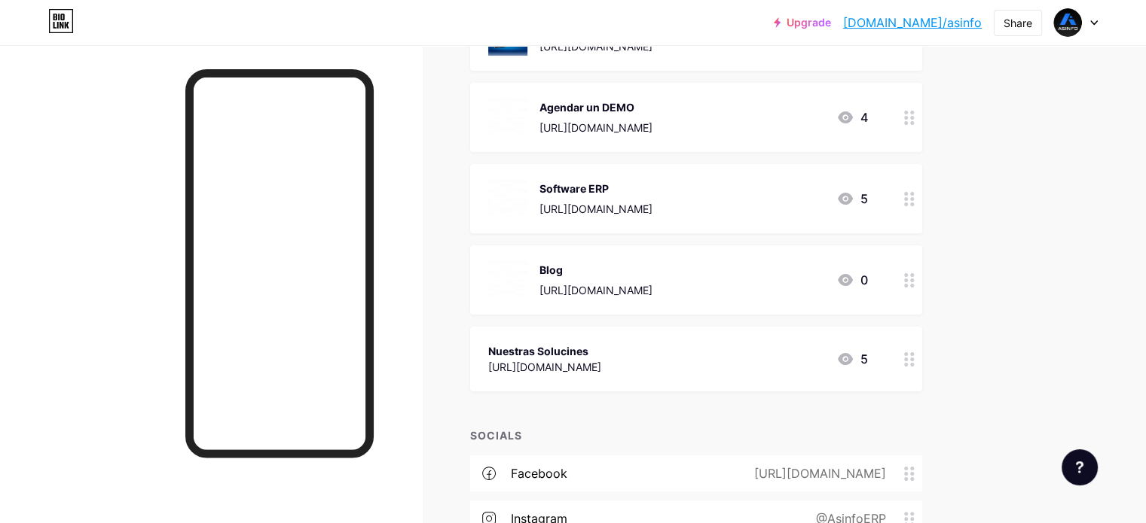
scroll to position [301, 0]
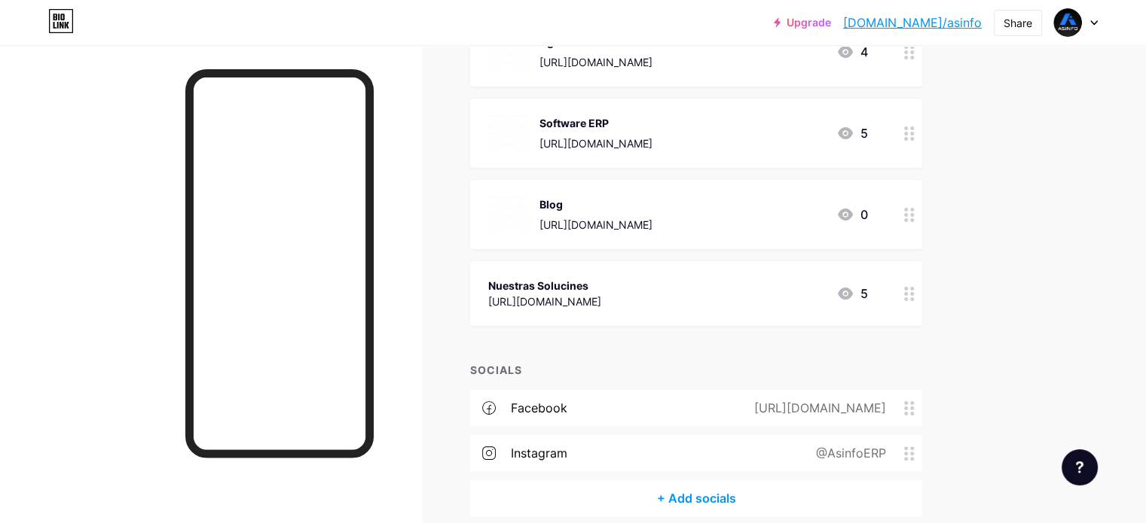
click at [601, 300] on div "https://grupoasinfo.com/soluciones-latinoamerica" at bounding box center [544, 302] width 113 height 16
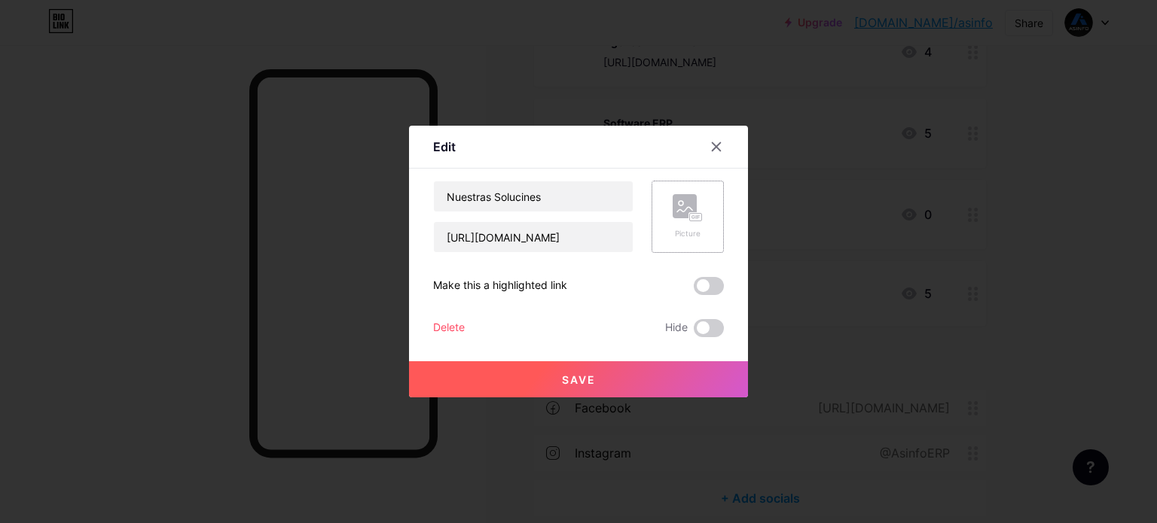
click at [702, 219] on div "Picture" at bounding box center [687, 217] width 72 height 72
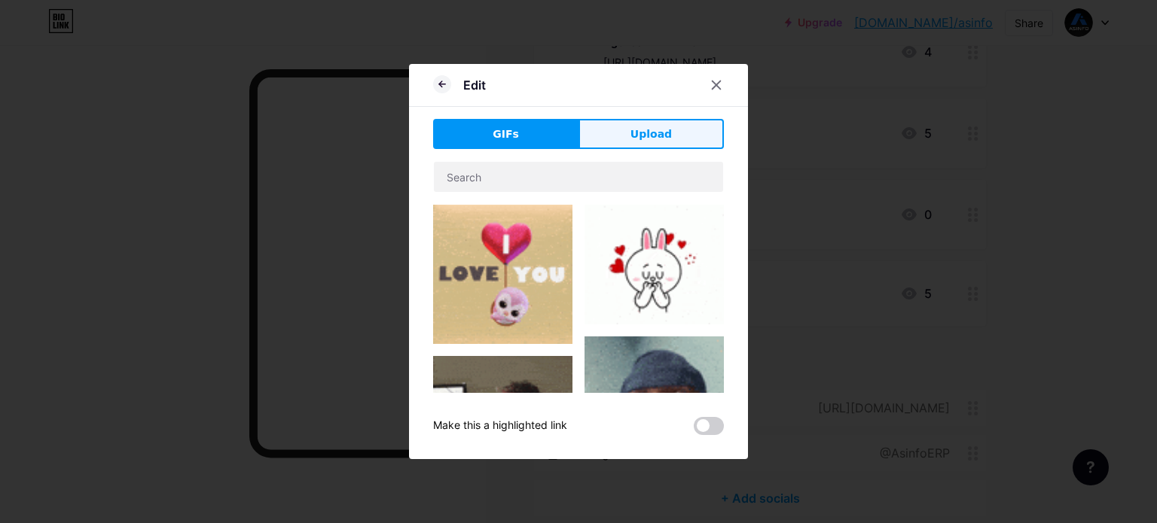
click at [644, 128] on span "Upload" at bounding box center [650, 135] width 41 height 16
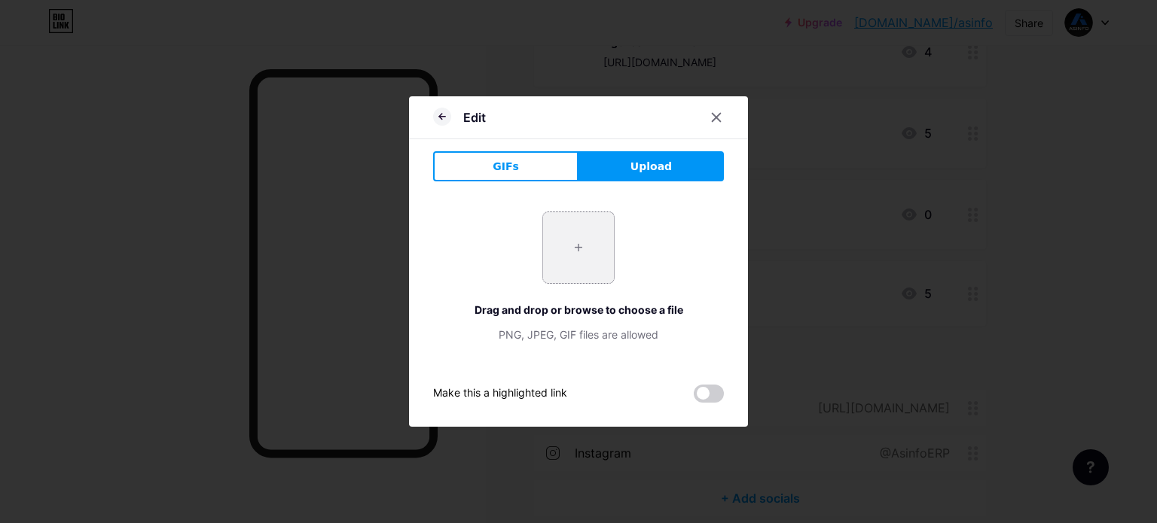
click at [569, 227] on input "file" at bounding box center [578, 247] width 71 height 71
type input "C:\fakepath\Mesa de trabajo 1_1.png"
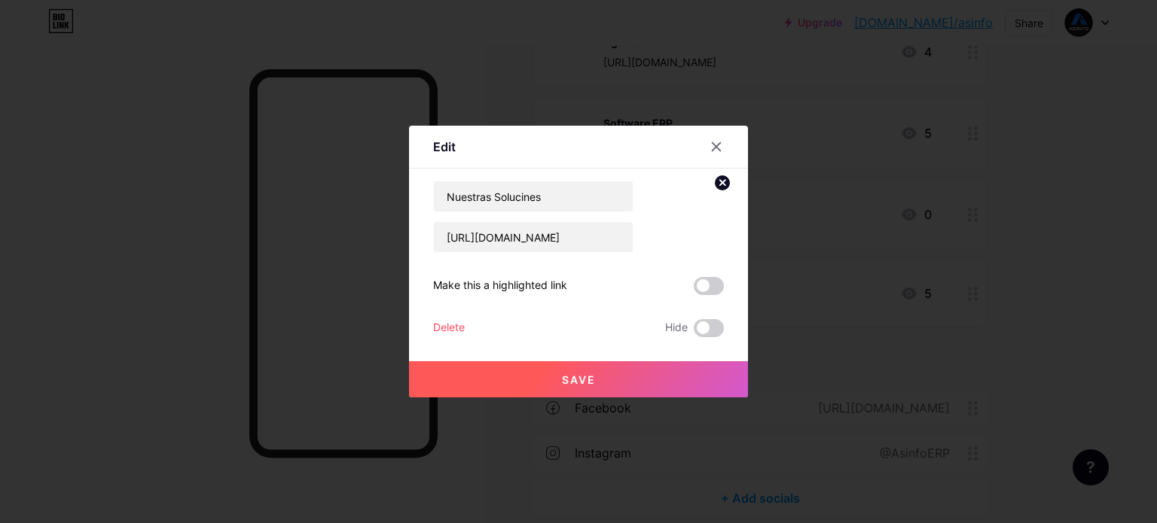
click at [581, 382] on span "Save" at bounding box center [579, 380] width 34 height 13
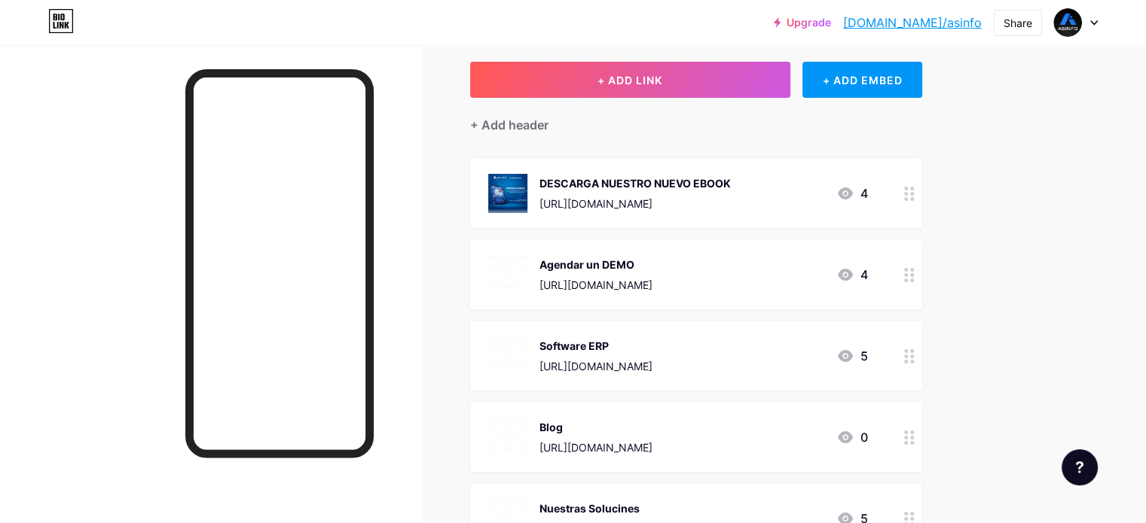
scroll to position [0, 0]
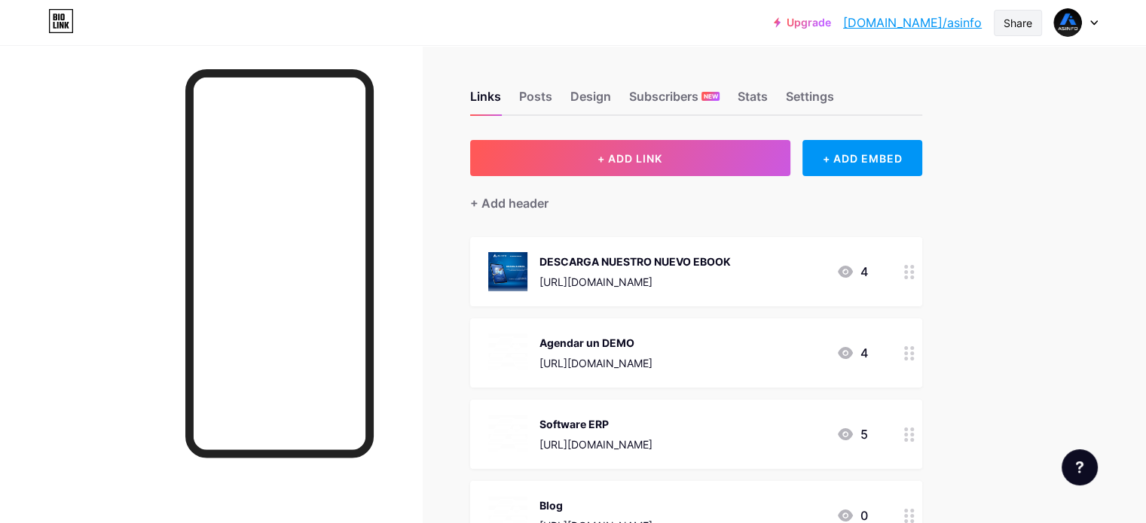
click at [1016, 29] on div "Share" at bounding box center [1017, 23] width 29 height 16
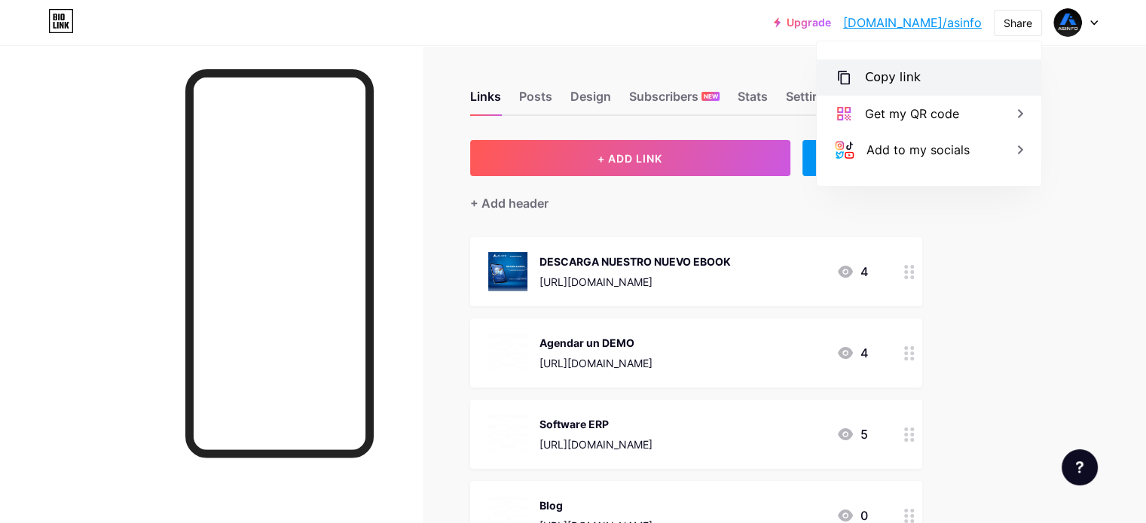
click at [889, 69] on div "Copy link" at bounding box center [893, 78] width 56 height 18
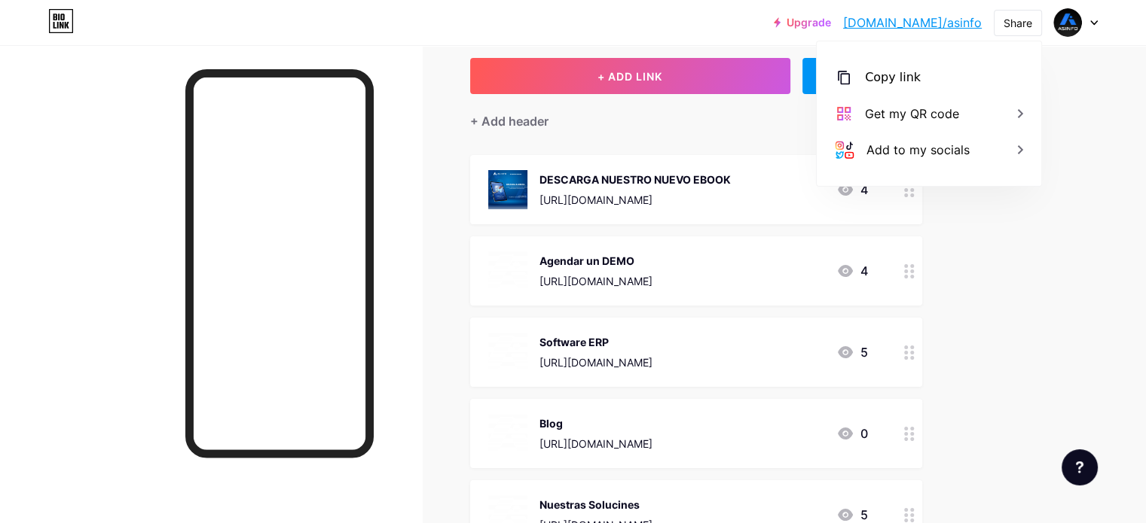
scroll to position [373, 0]
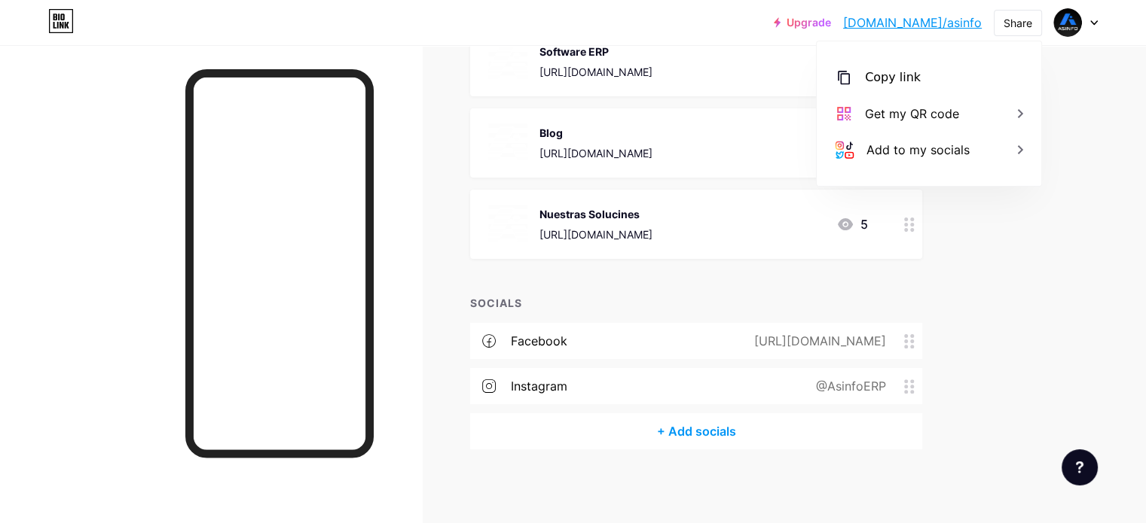
click at [648, 209] on div "Nuestras Solucines" at bounding box center [595, 214] width 113 height 16
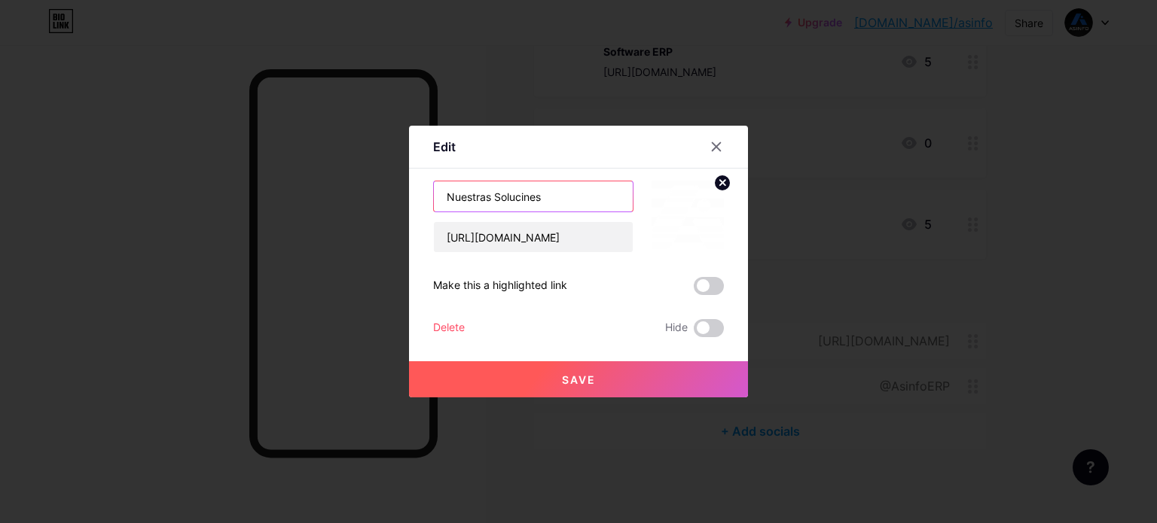
click at [517, 197] on input "Nuestras Solucines" at bounding box center [533, 197] width 199 height 30
type input "Nuestras Soluciones"
click at [551, 384] on button "Save" at bounding box center [578, 380] width 339 height 36
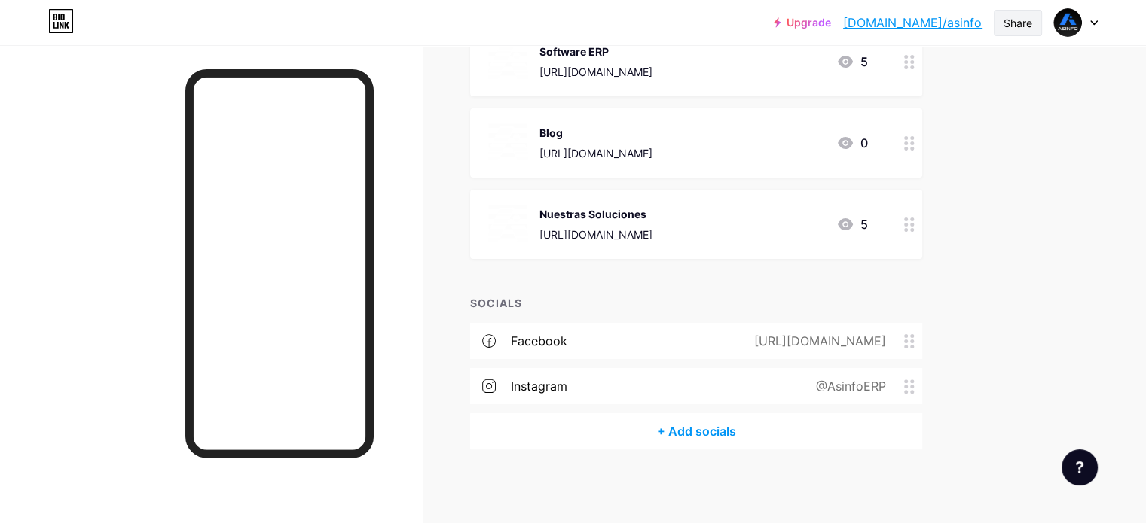
click at [1009, 26] on div "Share" at bounding box center [1017, 23] width 29 height 16
click at [947, 81] on div "Copy link" at bounding box center [928, 77] width 224 height 36
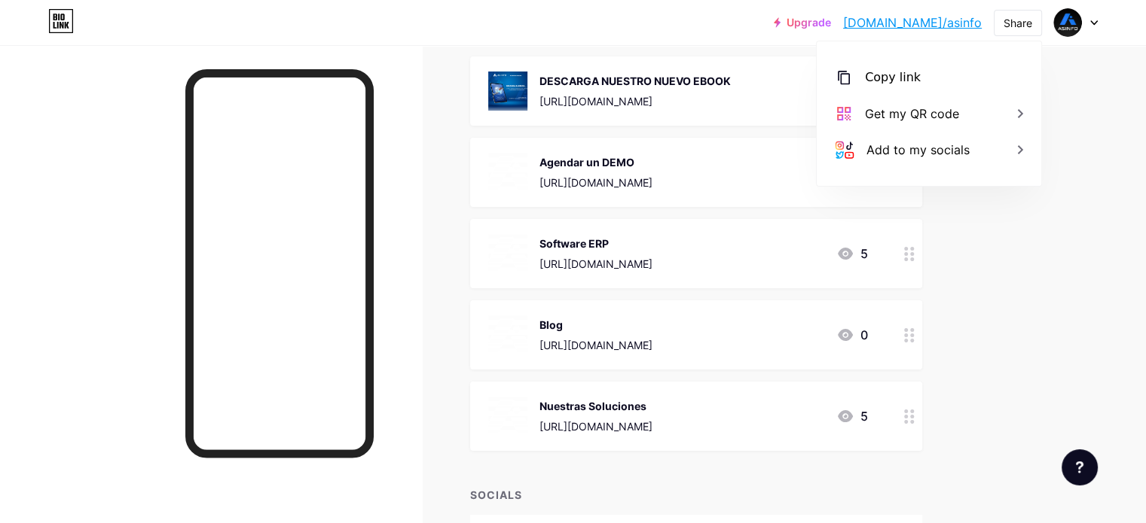
scroll to position [147, 0]
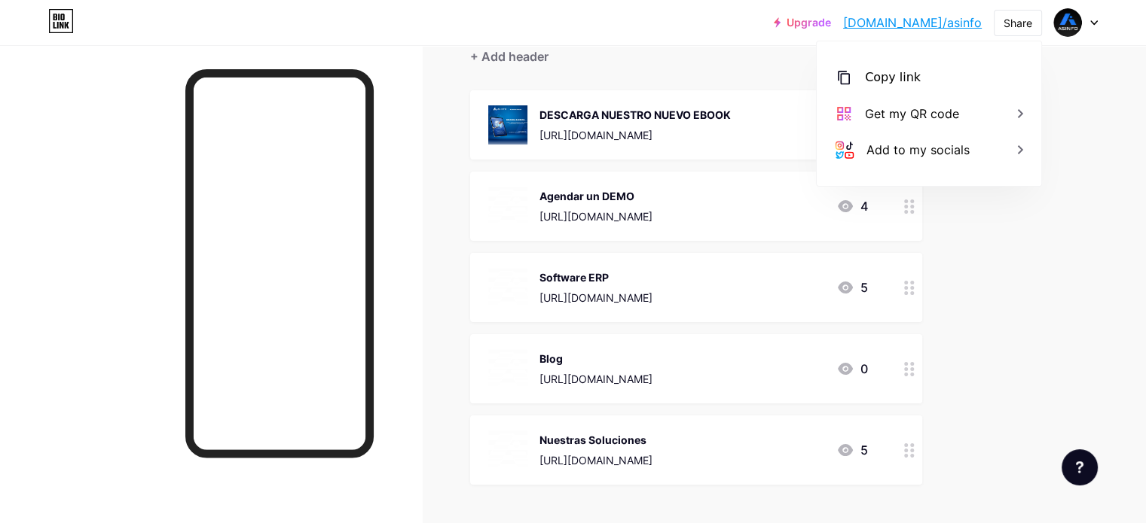
click at [1078, 187] on div "Upgrade bio.link/asinfo... bio.link/asinfo Share Copy link https://bio.link/asi…" at bounding box center [573, 302] width 1146 height 898
